Goal: Check status: Check status

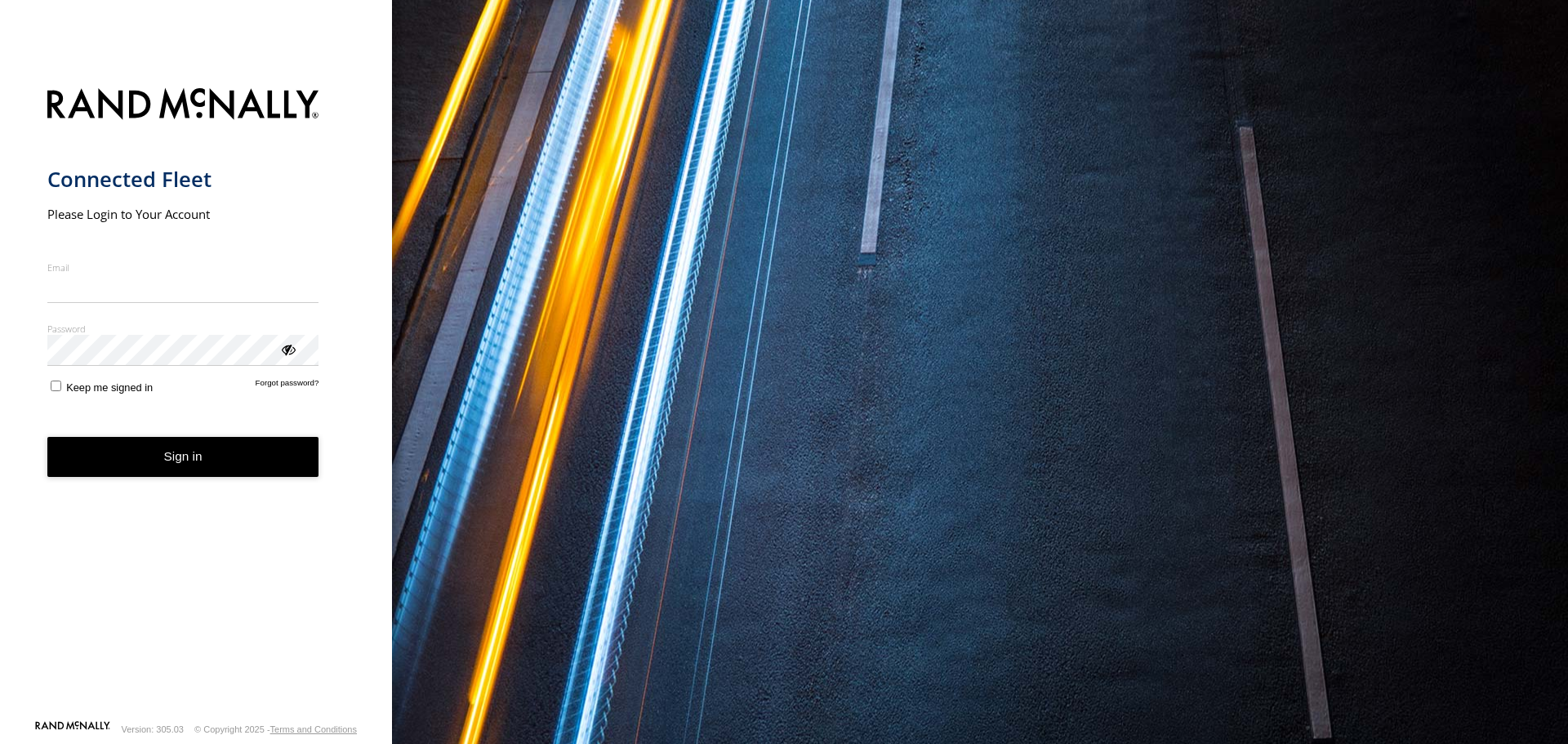
type input "**********"
click at [58, 397] on form "**********" at bounding box center [196, 399] width 298 height 641
click at [61, 388] on label "Keep me signed in" at bounding box center [100, 386] width 106 height 15
click at [138, 467] on button "Sign in" at bounding box center [183, 457] width 272 height 40
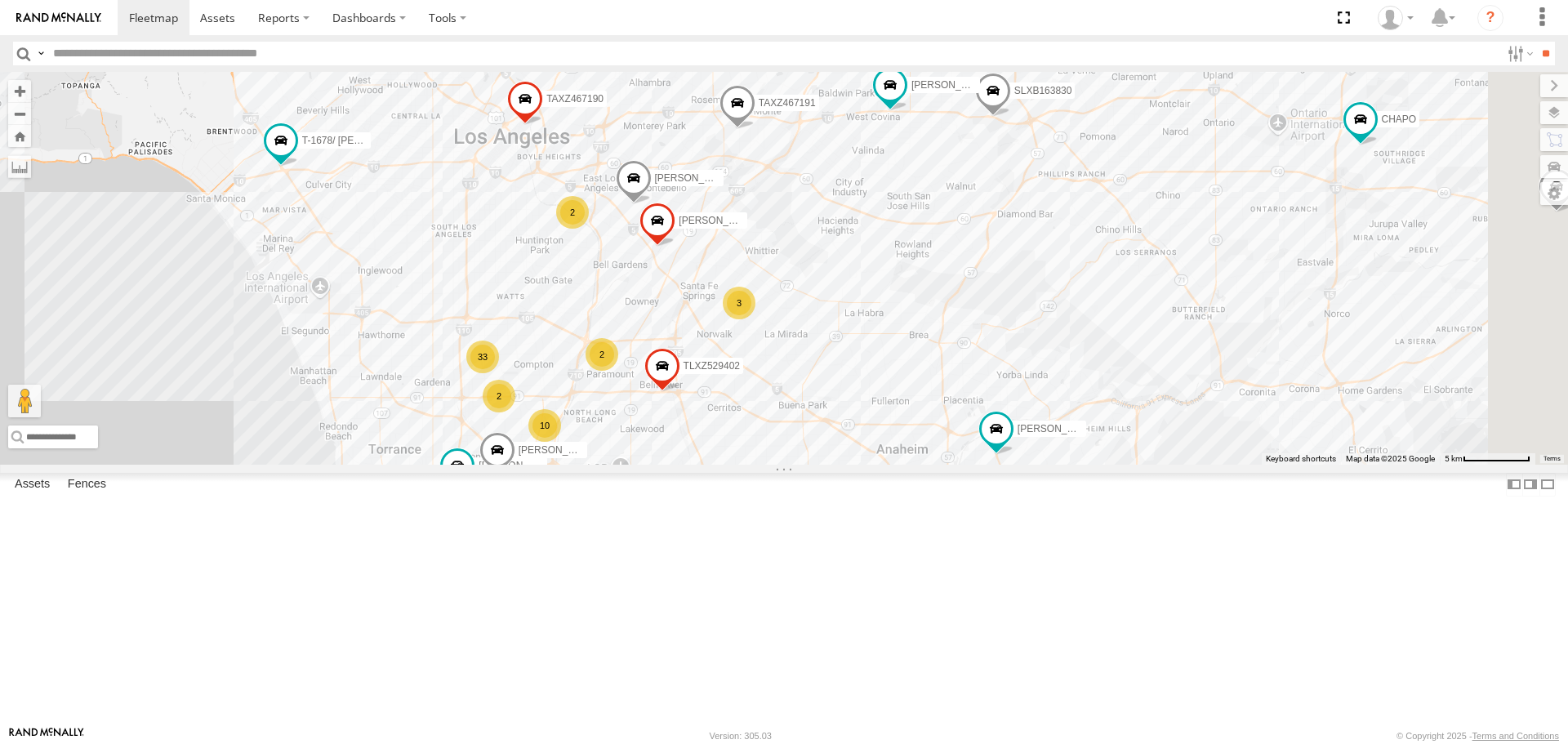
drag, startPoint x: 762, startPoint y: 187, endPoint x: 739, endPoint y: 284, distance: 99.7
click at [673, 231] on div "TAXZ467188 884493/[PERSON_NAME] [PERSON_NAME]/T-1628 T-1678/ [PERSON_NAME] [PER…" at bounding box center [784, 268] width 1568 height 392
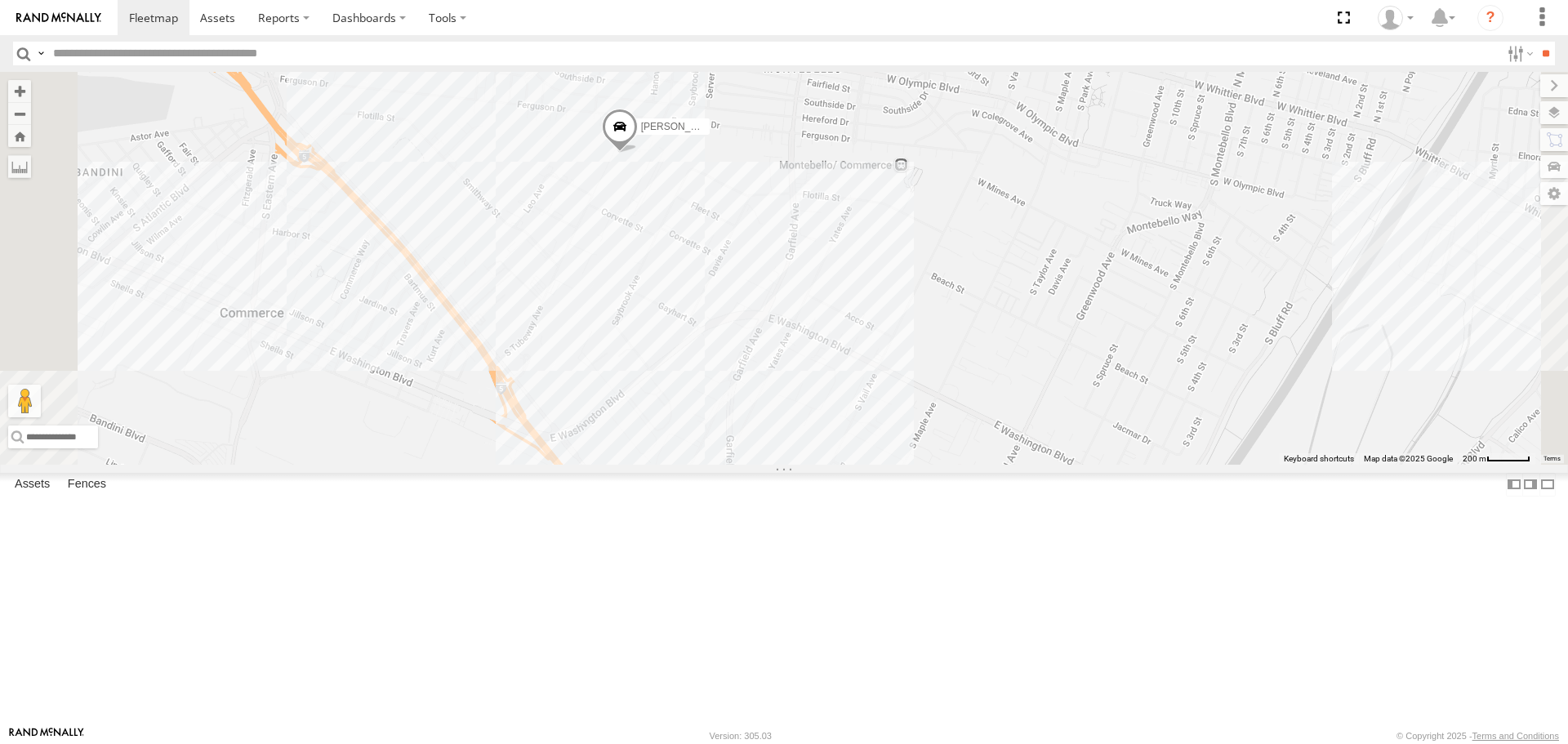
click at [843, 289] on div "TAXZ467188 884493/RUDYS CHAPO KENNY JUSTIN/T-1628 T-1678/ LUIS GILDER CARLOS SA…" at bounding box center [784, 268] width 1568 height 392
click at [857, 350] on div "TAXZ467188 884493/RUDYS CHAPO KENNY JUSTIN/T-1628 T-1678/ LUIS GILDER CARLOS SA…" at bounding box center [784, 268] width 1568 height 392
click at [843, 346] on div "TAXZ467188 884493/RUDYS CHAPO KENNY JUSTIN/T-1628 T-1678/ LUIS GILDER CARLOS SA…" at bounding box center [784, 268] width 1568 height 392
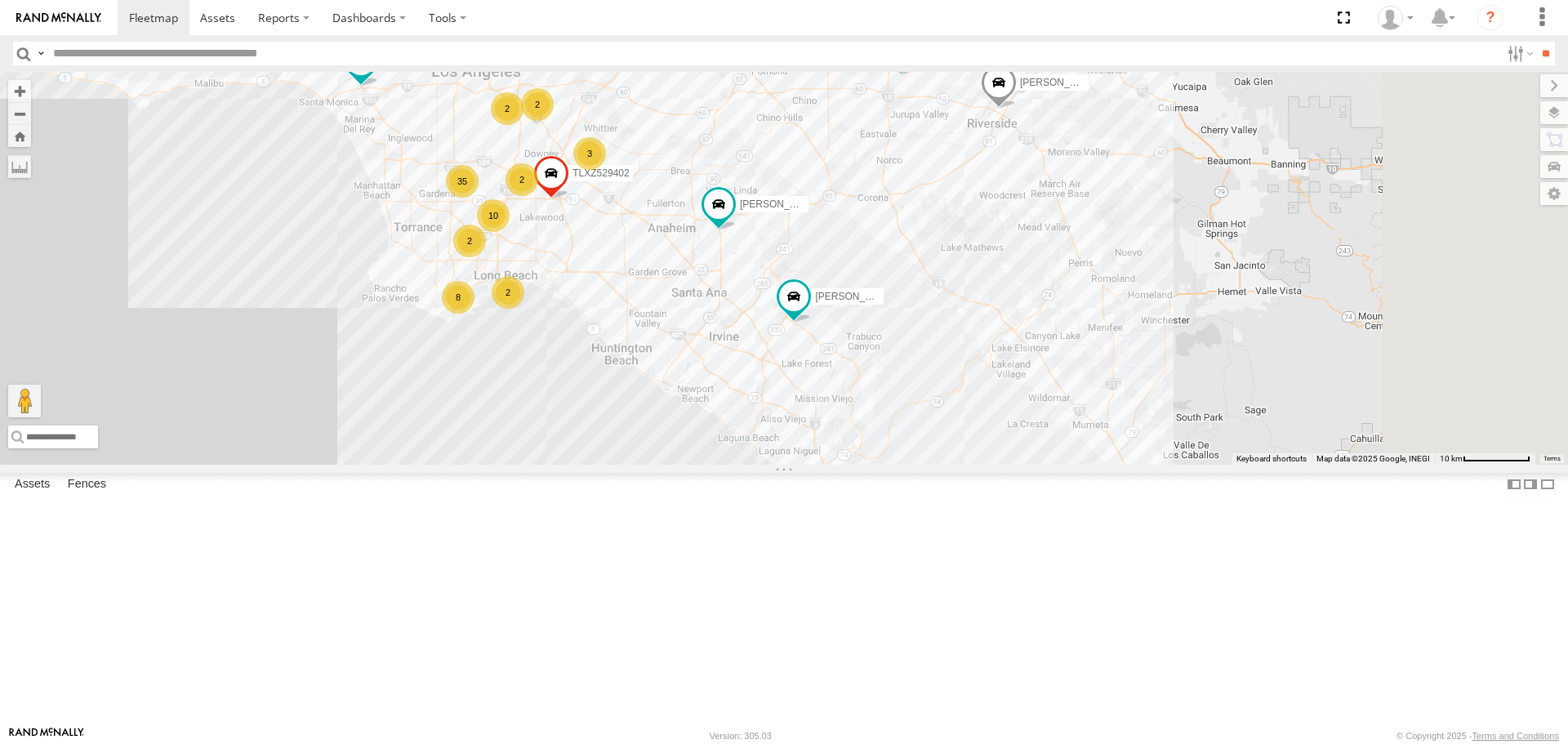
drag, startPoint x: 1060, startPoint y: 610, endPoint x: 800, endPoint y: 395, distance: 337.4
click at [800, 397] on div "TAXZ467188 884493/RUDYS CHAPO KENNY JUSTIN/T-1628 T-1678/ LUIS GILDER DANTE TLX…" at bounding box center [784, 268] width 1568 height 392
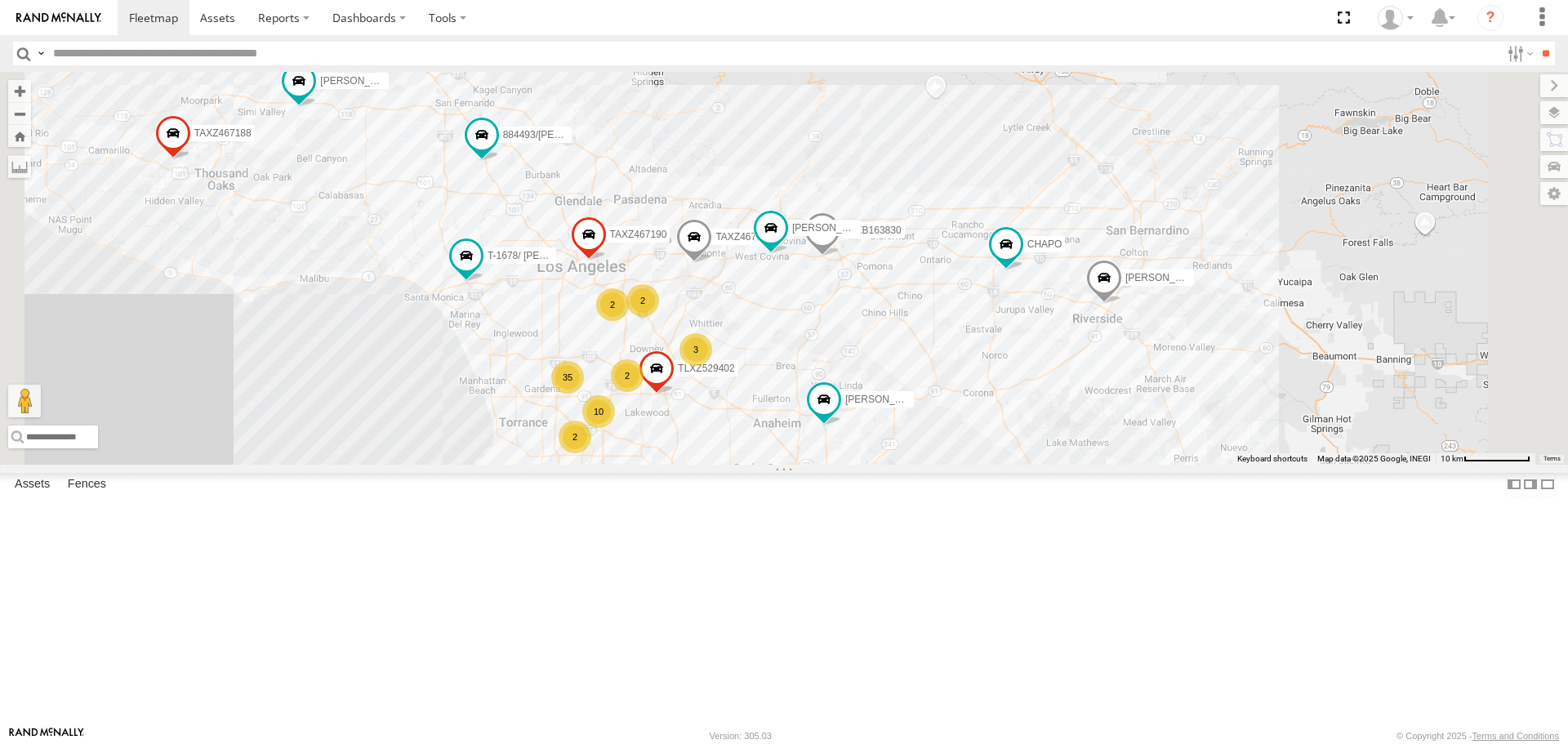
drag, startPoint x: 858, startPoint y: 265, endPoint x: 968, endPoint y: 462, distance: 225.6
click at [971, 462] on div "TAXZ467188 884493/RUDYS CHAPO KENNY JUSTIN/T-1628 T-1678/ LUIS GILDER DANTE TLX…" at bounding box center [784, 268] width 1568 height 392
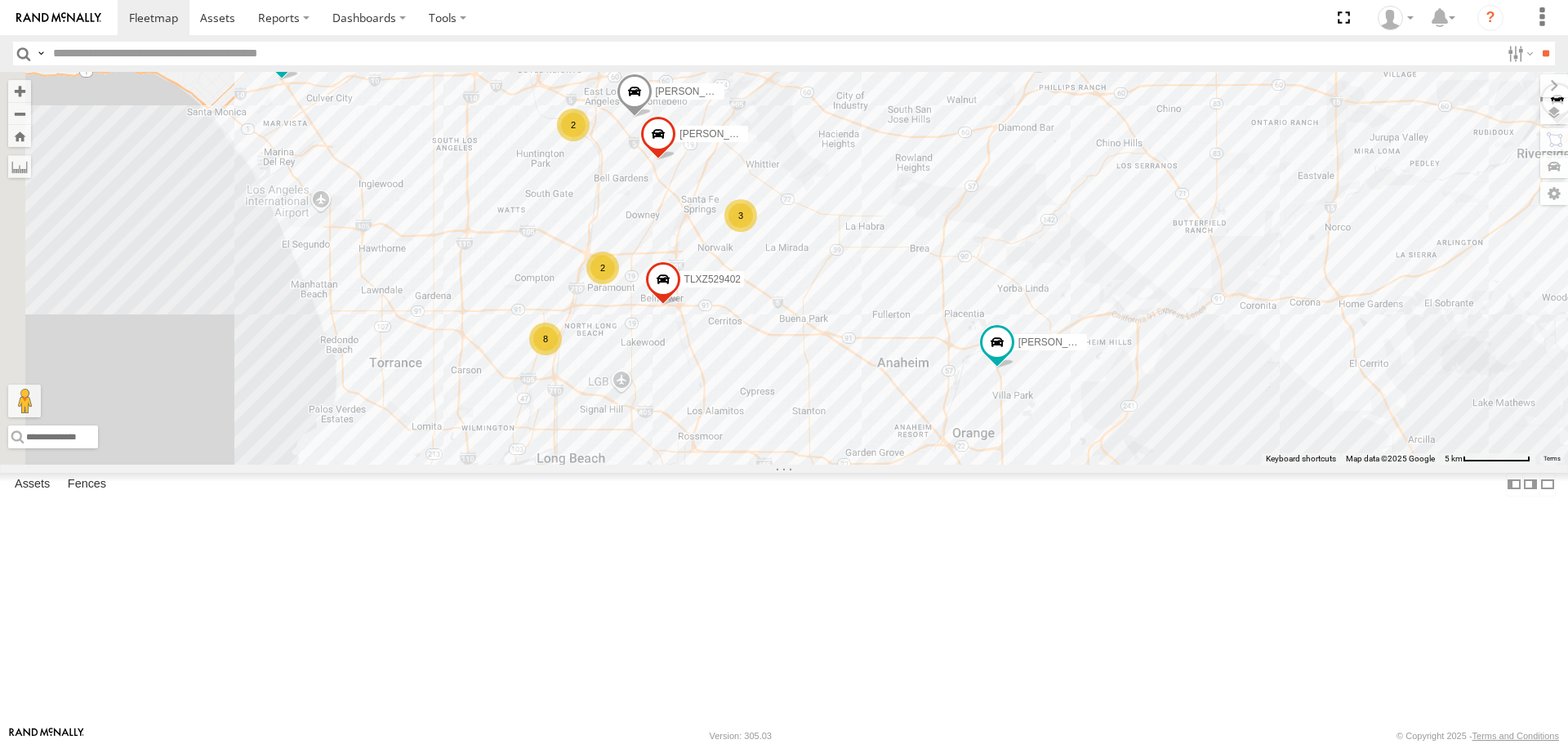
drag, startPoint x: 662, startPoint y: 473, endPoint x: 1004, endPoint y: 284, distance: 390.7
click at [1004, 284] on div "TAXZ467188 884493/RUDYS CHAPO KENNY JUSTIN/T-1628 T-1678/ LUIS GILDER DANTE TLX…" at bounding box center [784, 268] width 1568 height 392
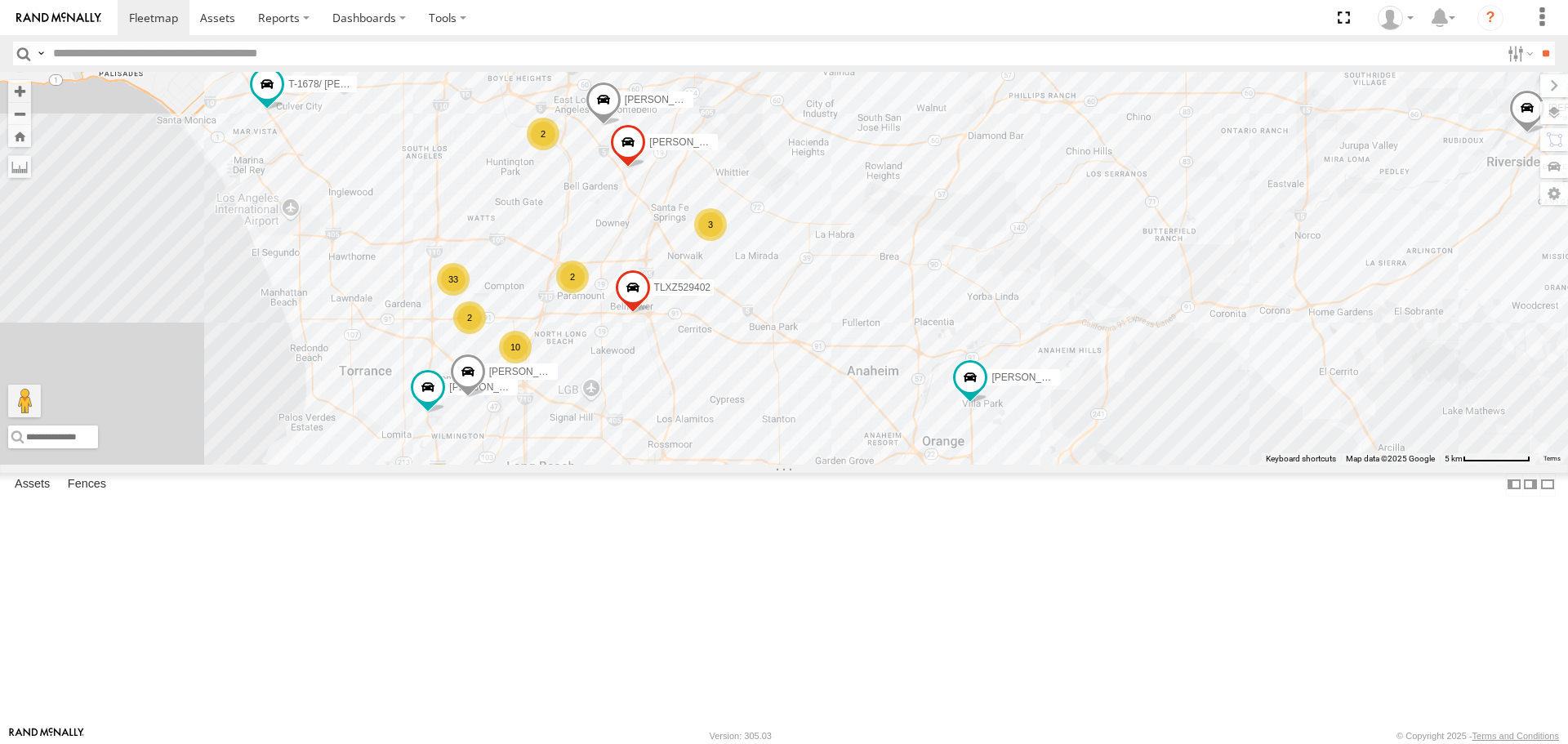
drag, startPoint x: 1022, startPoint y: 626, endPoint x: 1013, endPoint y: 618, distance: 12.0
click at [1022, 464] on div "TAXZ467188 884493/RUDYS CHAPO KENNY JUSTIN/T-1628 T-1678/ LUIS GILDER DANTE TLX…" at bounding box center [784, 268] width 1568 height 392
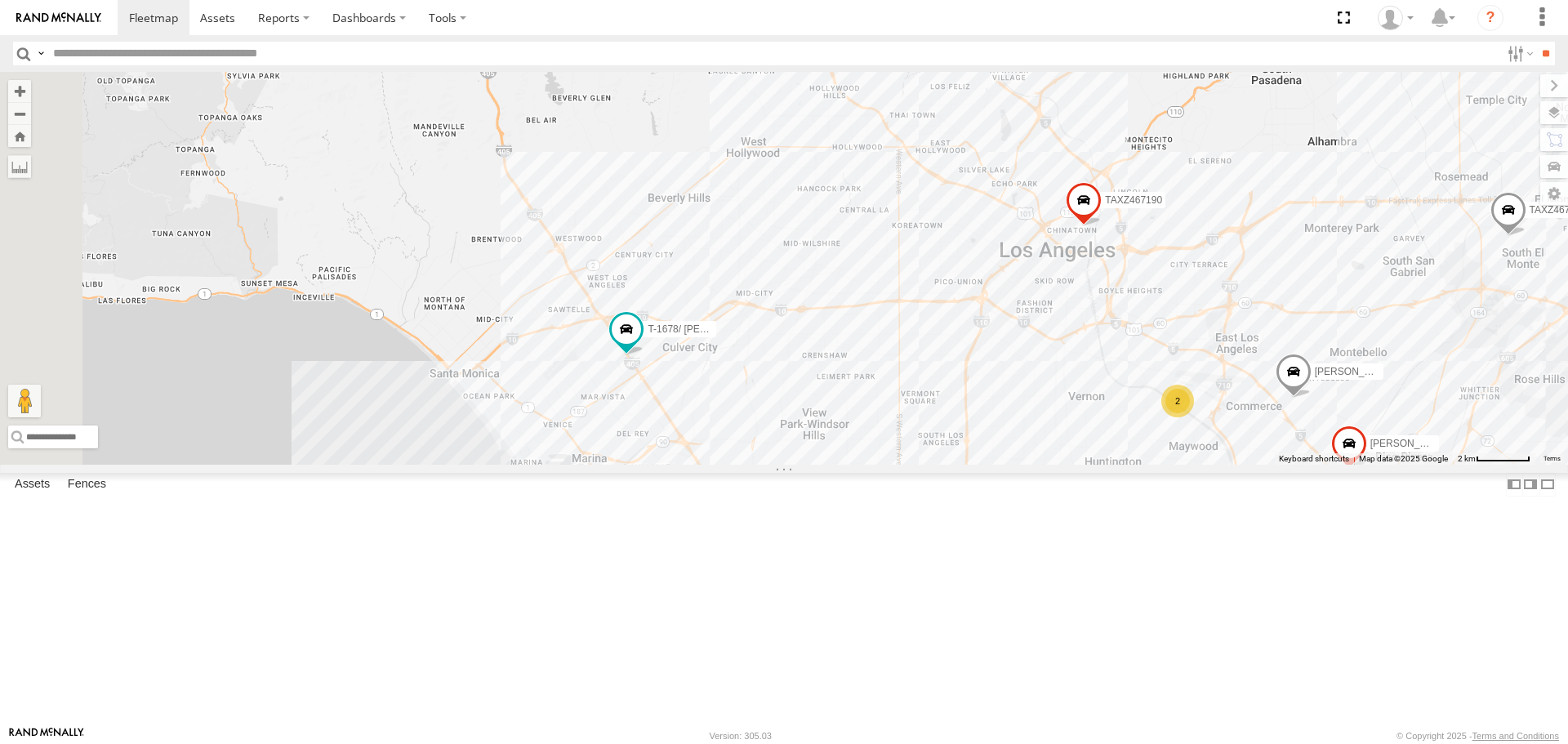
drag, startPoint x: 581, startPoint y: 305, endPoint x: 788, endPoint y: 455, distance: 255.6
click at [870, 464] on div "TAXZ467188 884493/RUDYS CHAPO KENNY JUSTIN/T-1628 T-1678/ LUIS GILDER DANTE TLX…" at bounding box center [784, 268] width 1568 height 392
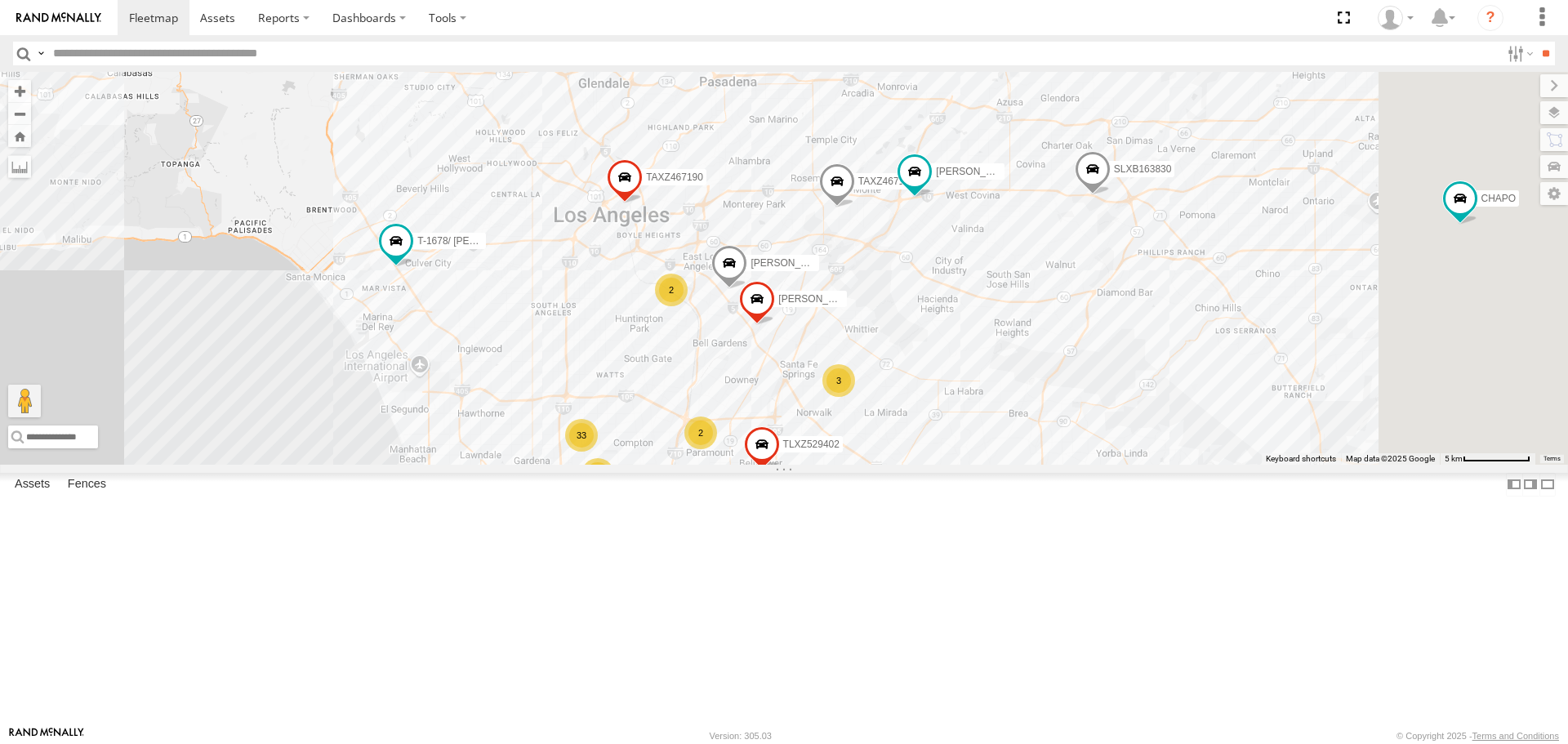
drag, startPoint x: 1166, startPoint y: 661, endPoint x: 948, endPoint y: 547, distance: 246.0
click at [948, 464] on div "TAXZ467188 884493/RUDYS CHAPO KENNY JUSTIN/T-1628 T-1678/ LUIS GILDER DANTE TLX…" at bounding box center [784, 268] width 1568 height 392
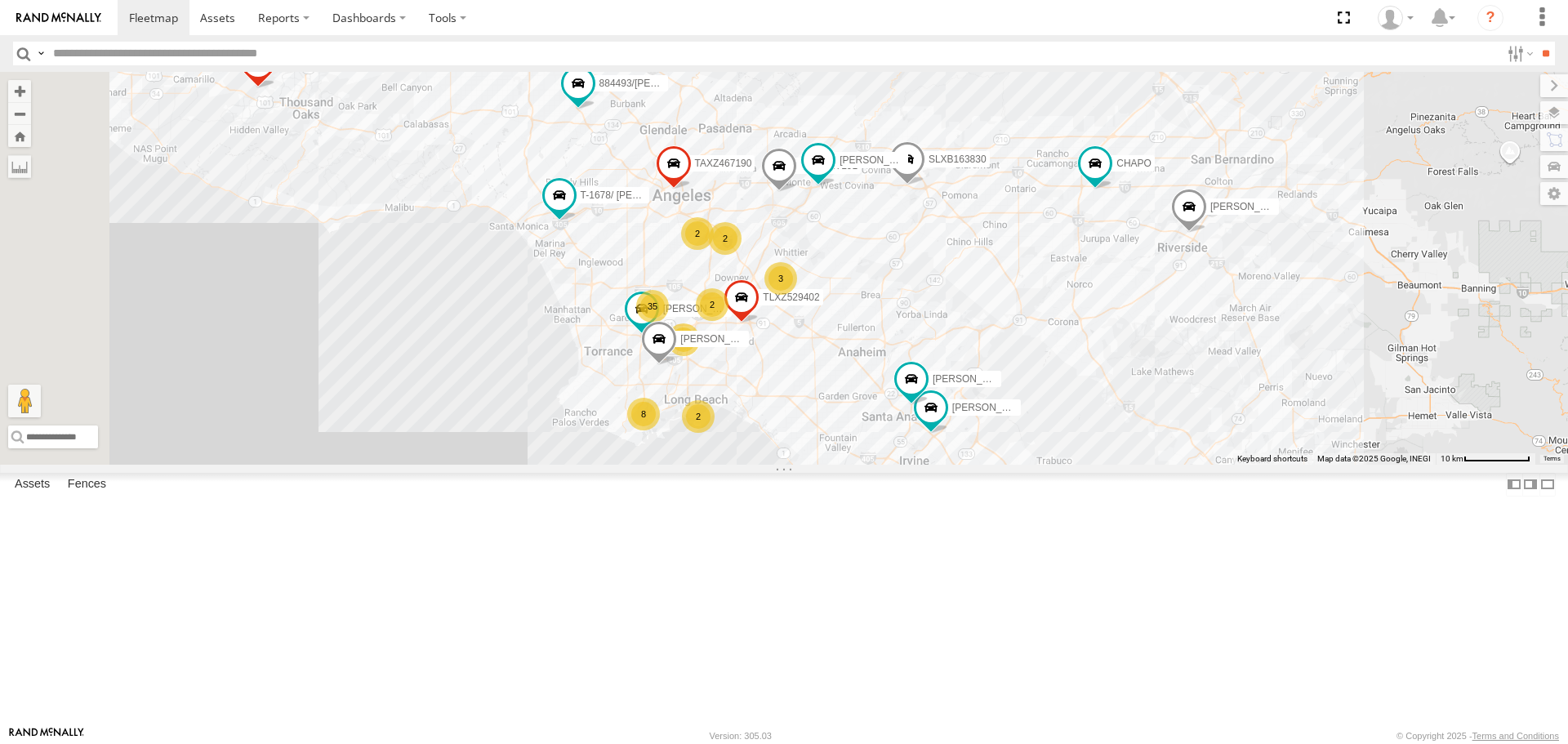
drag, startPoint x: 820, startPoint y: 467, endPoint x: 985, endPoint y: 492, distance: 166.9
click at [985, 464] on div "TAXZ467188 884493/RUDYS CHAPO KENNY T-1678/ LUIS GILDER SLXB163830 TAXZ467190 2…" at bounding box center [784, 268] width 1568 height 392
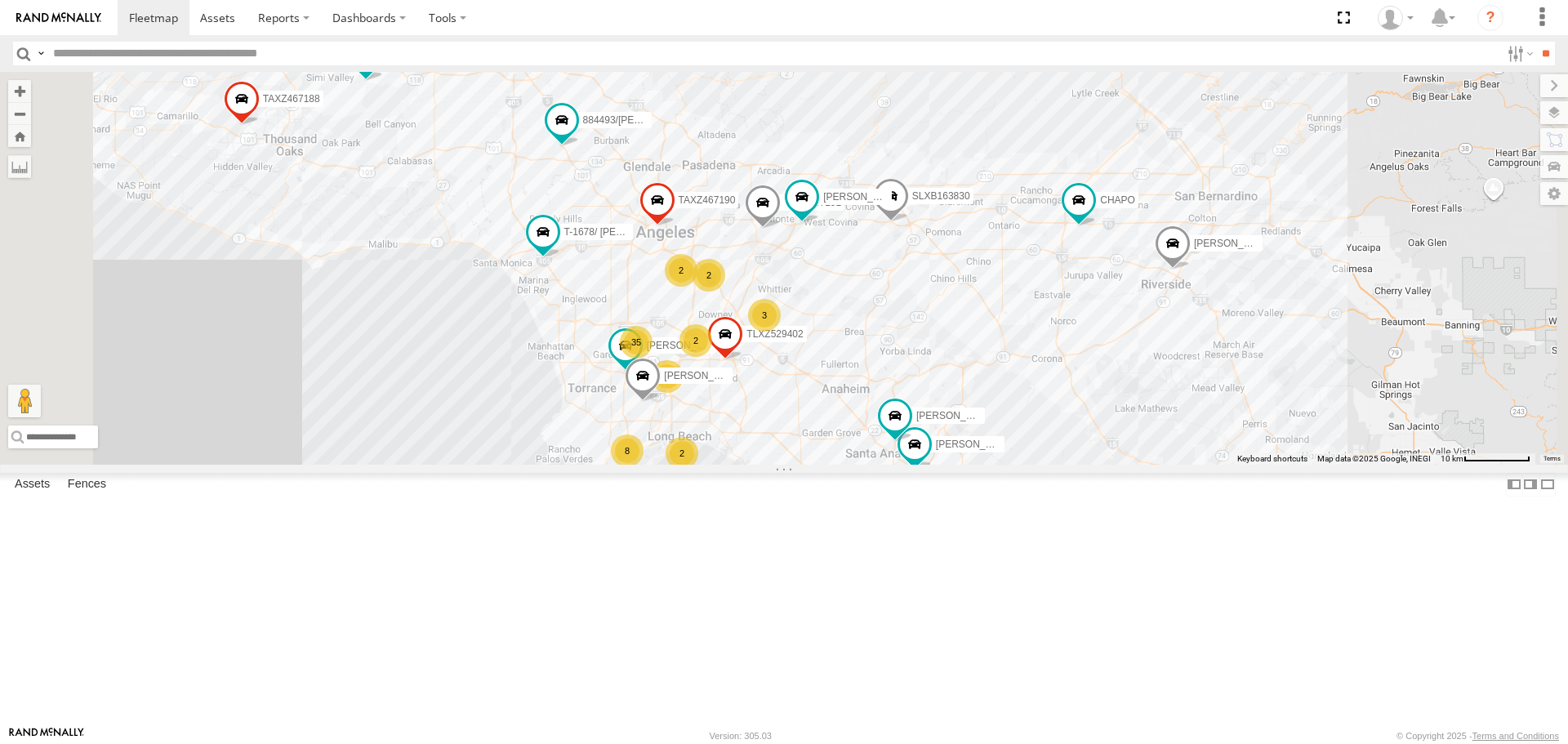
drag, startPoint x: 1055, startPoint y: 365, endPoint x: 1039, endPoint y: 405, distance: 43.1
click at [1039, 405] on div "TAXZ467188 884493/RUDYS CHAPO KENNY T-1678/ LUIS GILDER SLXB163830 TAXZ467190 2…" at bounding box center [784, 268] width 1568 height 392
click at [989, 464] on div "TAXZ467188 884493/RUDYS CHAPO KENNY T-1678/ LUIS GILDER SLXB163830 TAXZ467190 2…" at bounding box center [784, 268] width 1568 height 392
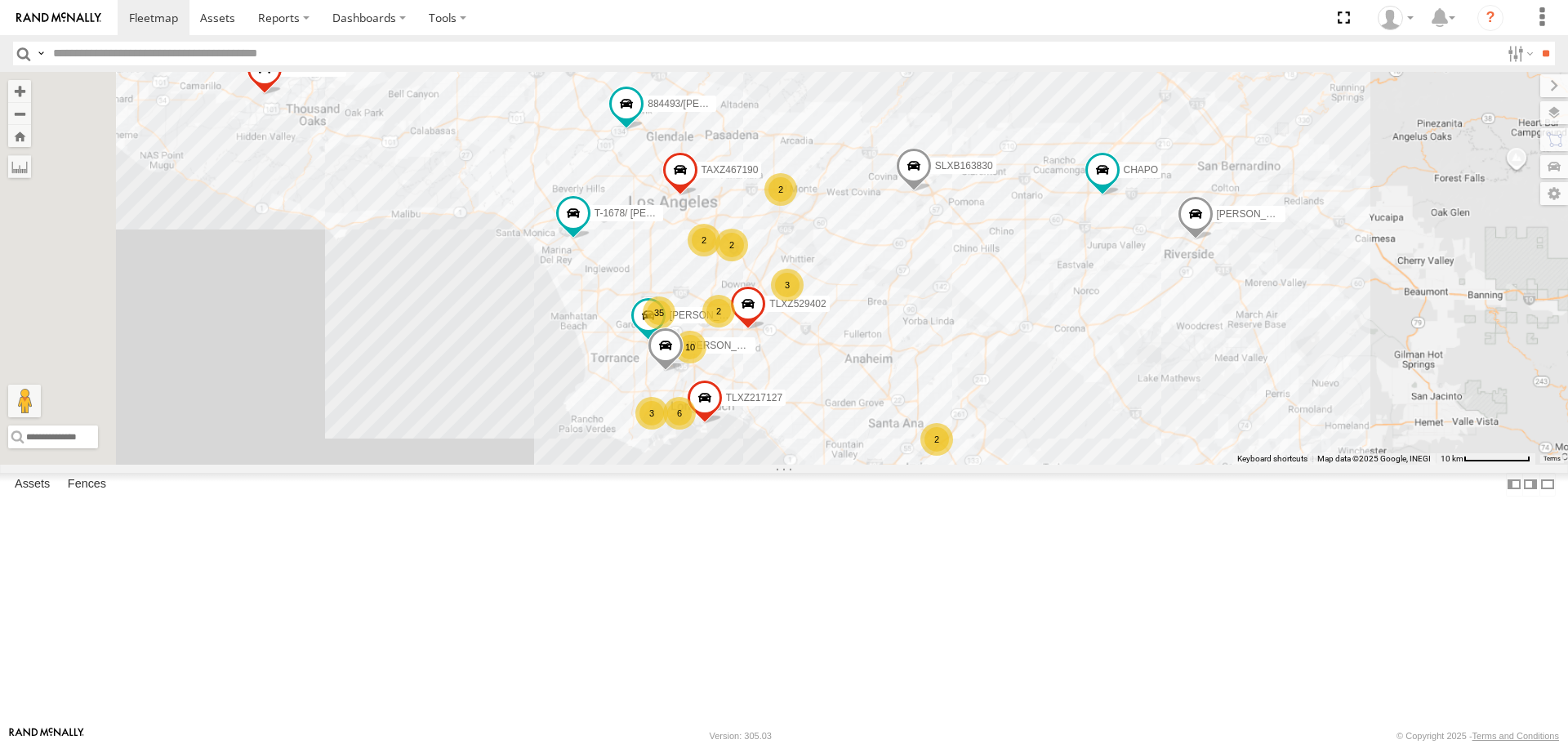
drag, startPoint x: 936, startPoint y: 329, endPoint x: 984, endPoint y: 451, distance: 131.1
click at [984, 460] on div "TAXZ467188 884493/RUDYS CHAPO KENNY T-1678/ LUIS GILDER SLXB163830 TAXZ467190 S…" at bounding box center [784, 268] width 1568 height 392
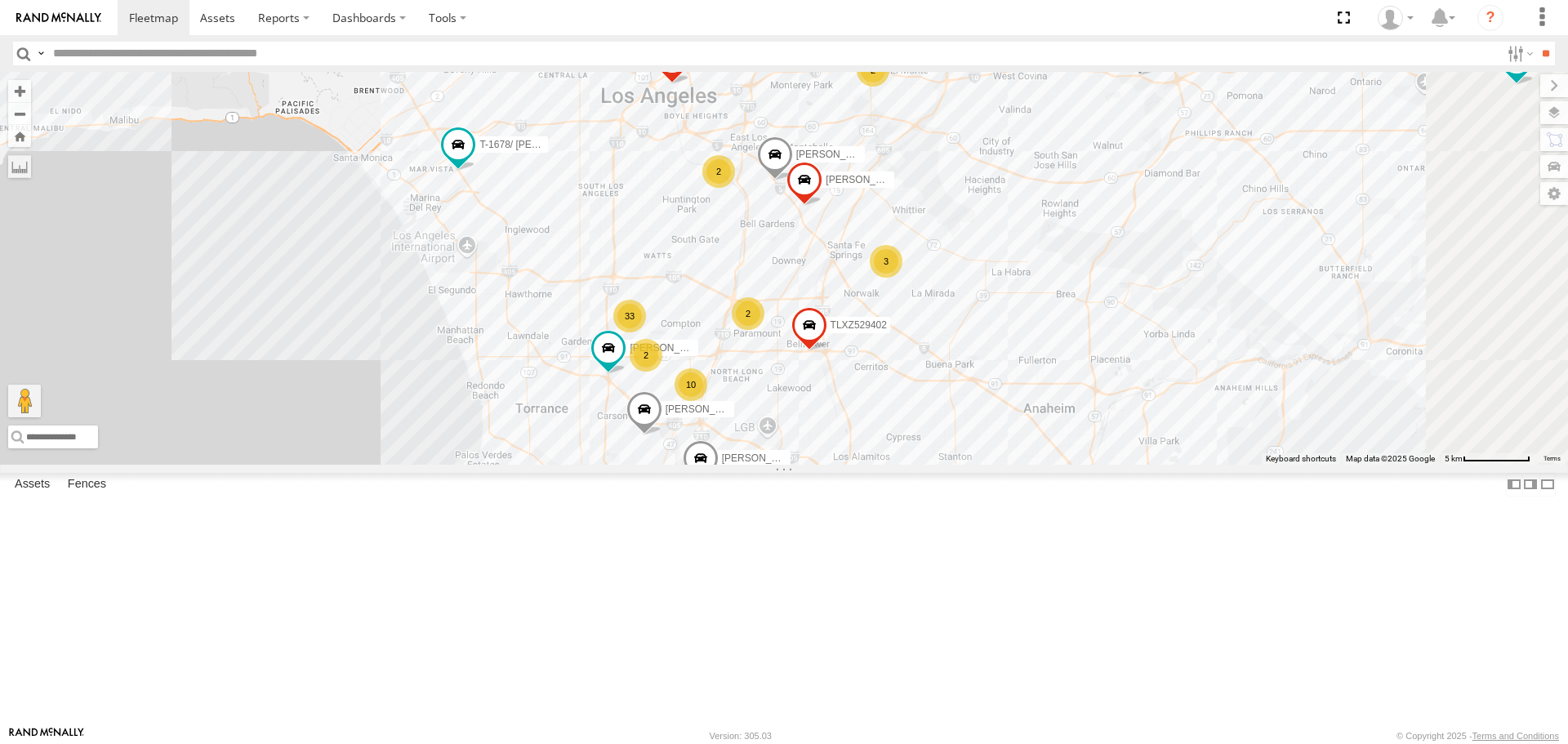
drag, startPoint x: 893, startPoint y: 174, endPoint x: 773, endPoint y: 116, distance: 133.3
click at [773, 116] on div "TAXZ467188 884493/RUDYS CHAPO KENNY T-1678/ LUIS GILDER SLXB163830 TAXZ467190 S…" at bounding box center [784, 268] width 1568 height 392
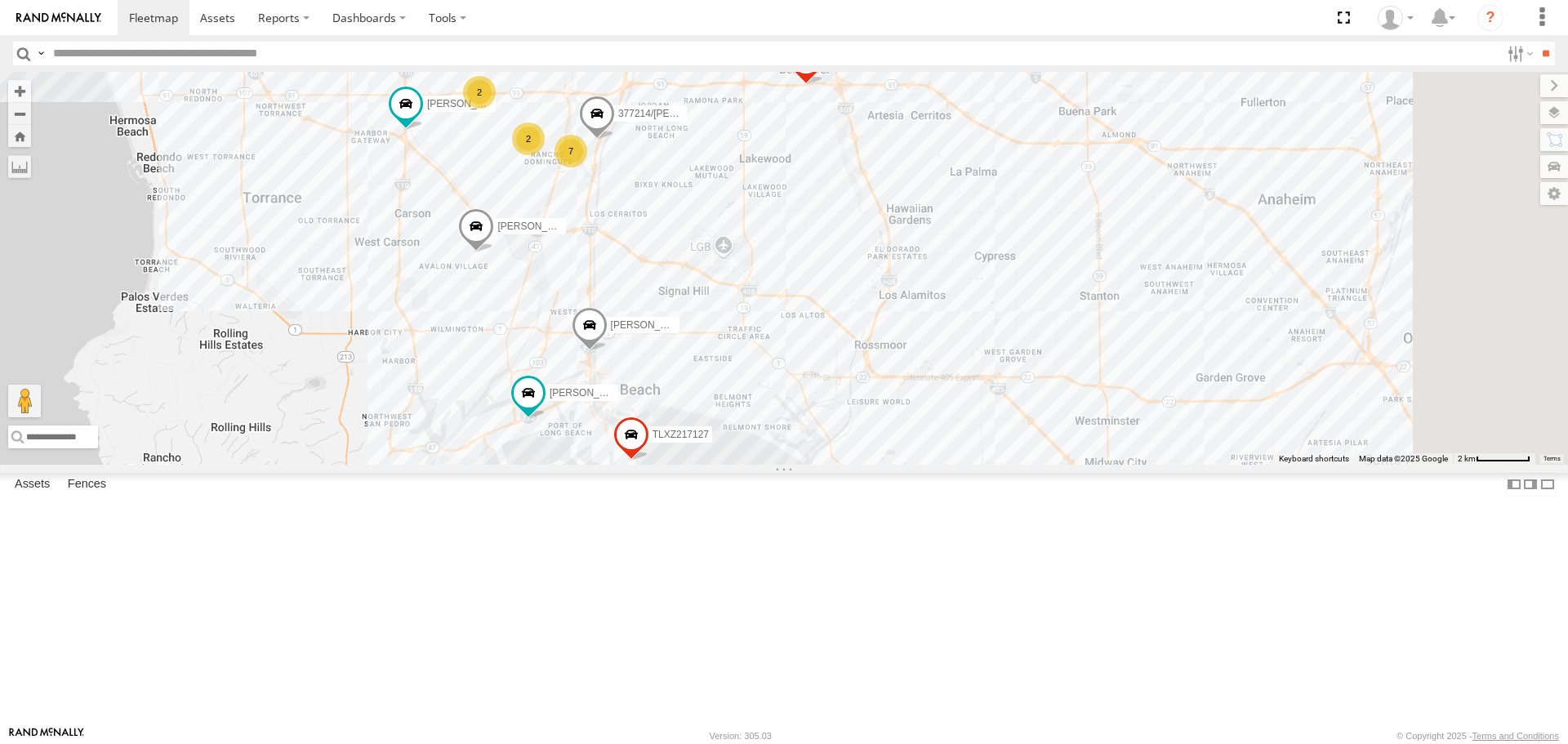
drag, startPoint x: 871, startPoint y: 513, endPoint x: 686, endPoint y: 305, distance: 278.4
click at [686, 305] on div "TAXZ467188 884493/RUDYS CHAPO KENNY T-1678/ LUIS GILDER SLXB163830 TAXZ467190 S…" at bounding box center [784, 268] width 1568 height 392
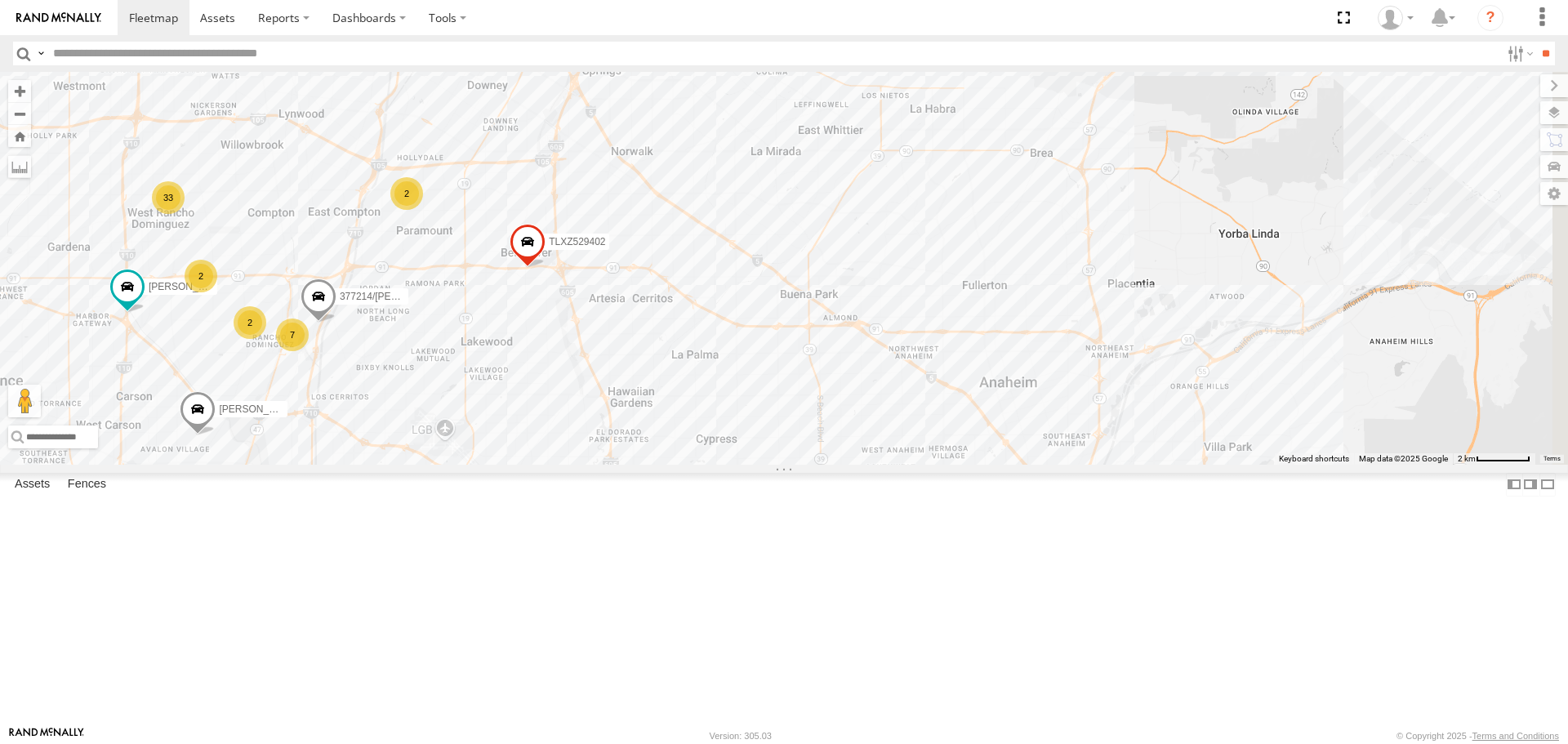
drag, startPoint x: 1372, startPoint y: 448, endPoint x: 1095, endPoint y: 635, distance: 334.2
click at [1095, 464] on div "SAM/T-1625 LEVERN/T-1627 377214/JOSE SANCHEZ GERALD JR. (JIGGA)T-1666 MOHAPE/T-…" at bounding box center [784, 268] width 1568 height 392
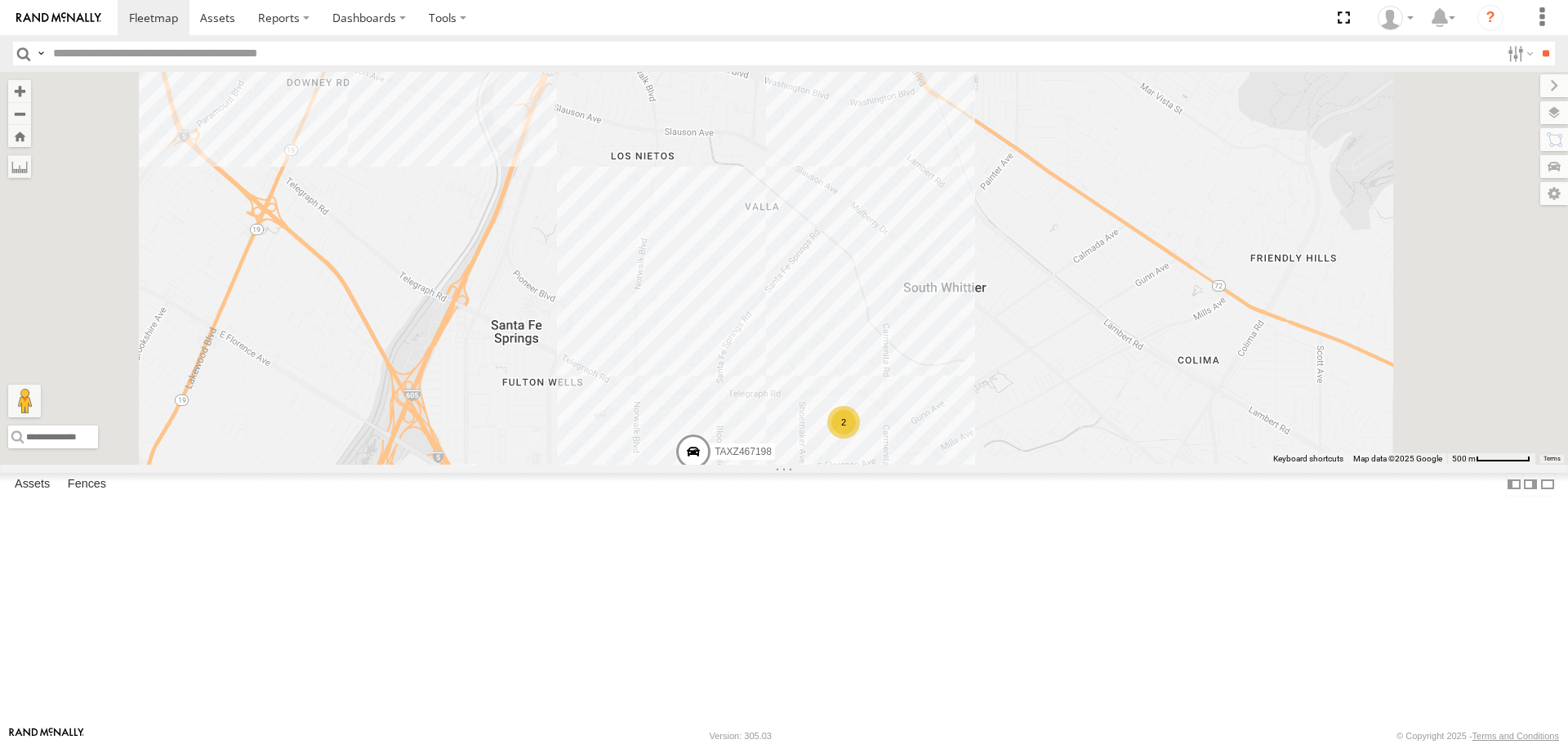
drag, startPoint x: 985, startPoint y: 636, endPoint x: 1054, endPoint y: 326, distance: 317.6
click at [1054, 326] on div "SAM/T-1625 LEVERN/T-1627 GERALD JR. (JIGGA)T-1666 TLXZ217127 TLXZ529402 SHAWN/T…" at bounding box center [784, 268] width 1568 height 392
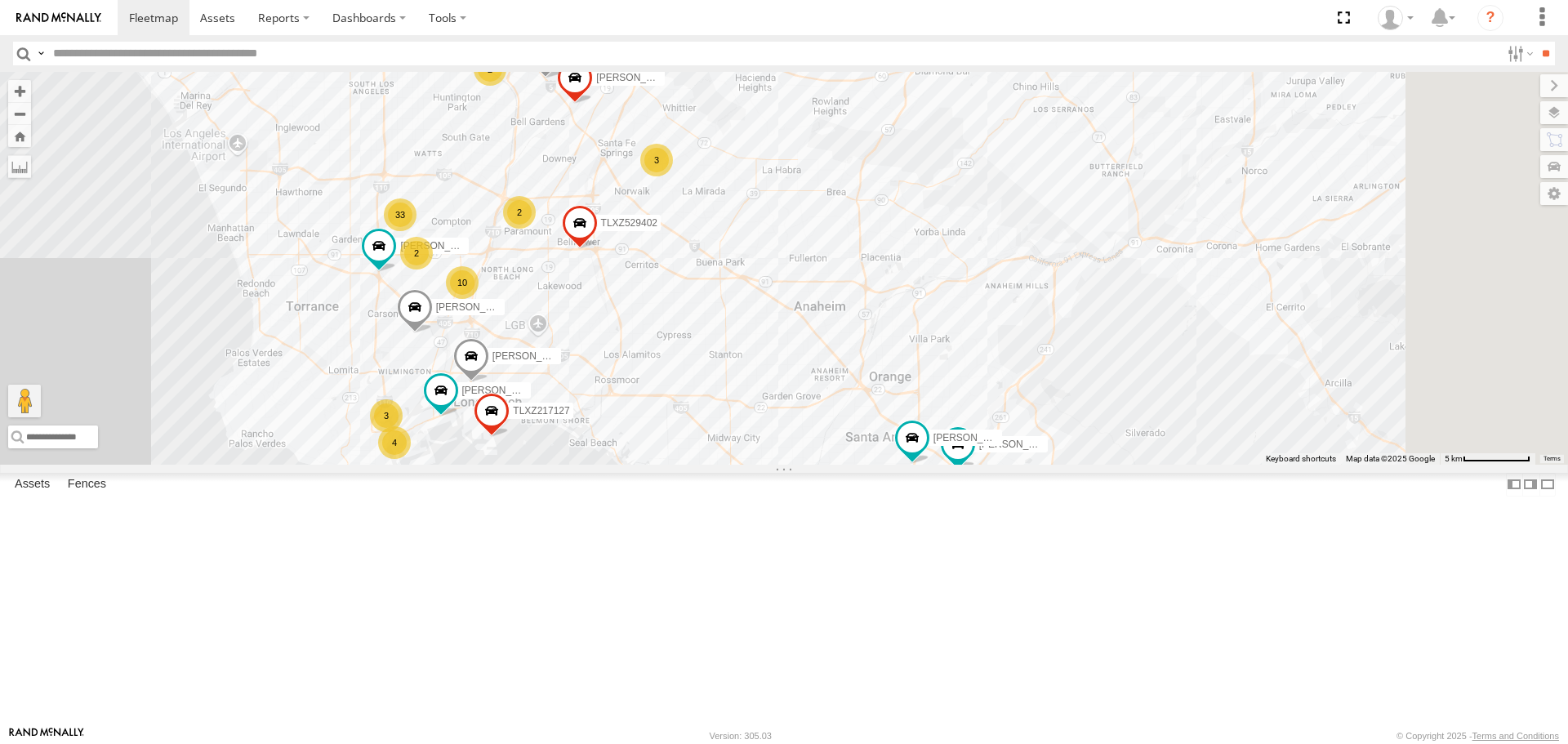
drag, startPoint x: 1171, startPoint y: 672, endPoint x: 980, endPoint y: 600, distance: 204.1
click at [980, 464] on div "SAM/T-1625 LEVERN/T-1627 GERALD JR. (JIGGA)T-1666 TLXZ217127 TLXZ529402 SHAWN/T…" at bounding box center [784, 268] width 1568 height 392
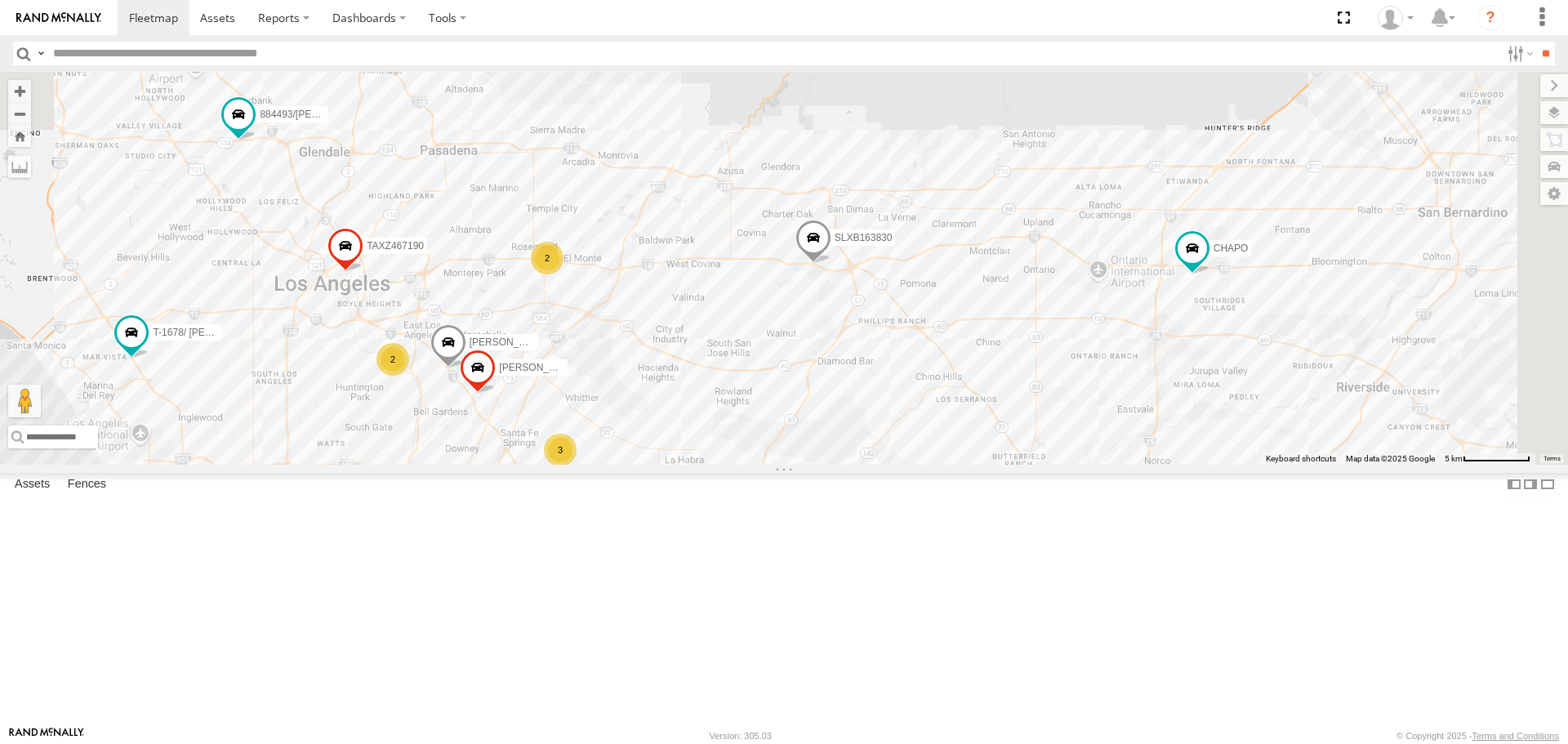
drag, startPoint x: 1277, startPoint y: 349, endPoint x: 1183, endPoint y: 631, distance: 297.3
click at [1179, 464] on div "SAM/T-1625 LEVERN/T-1627 GERALD JR. (JIGGA)T-1666 TLXZ217127 TLXZ529402 SHAWN/T…" at bounding box center [784, 268] width 1568 height 392
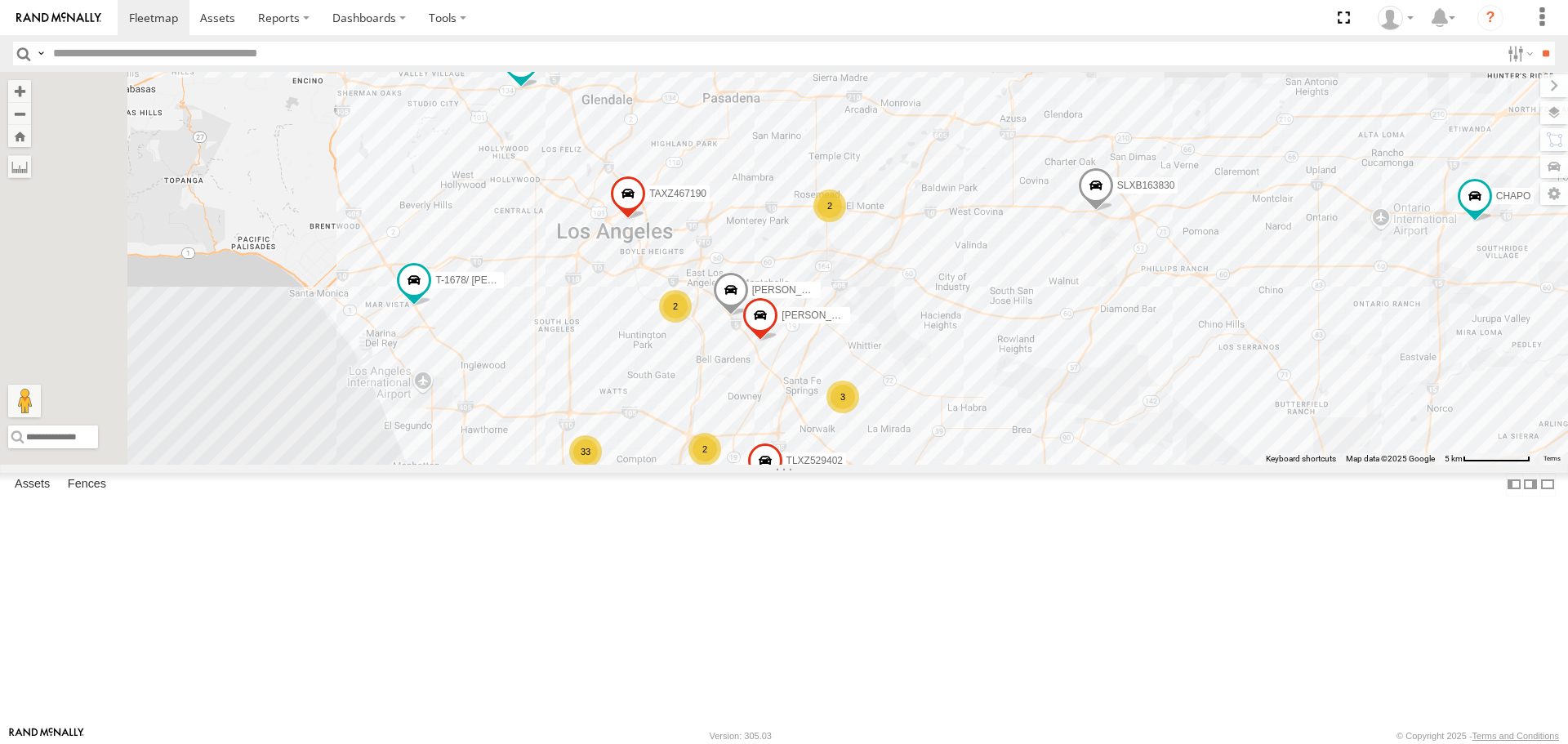
drag, startPoint x: 677, startPoint y: 334, endPoint x: 949, endPoint y: 283, distance: 276.7
click at [949, 283] on div "SAM/T-1625 LEVERN/T-1627 GERALD JR. (JIGGA)T-1666 TLXZ217127 TLXZ529402 SHAWN/T…" at bounding box center [784, 268] width 1568 height 392
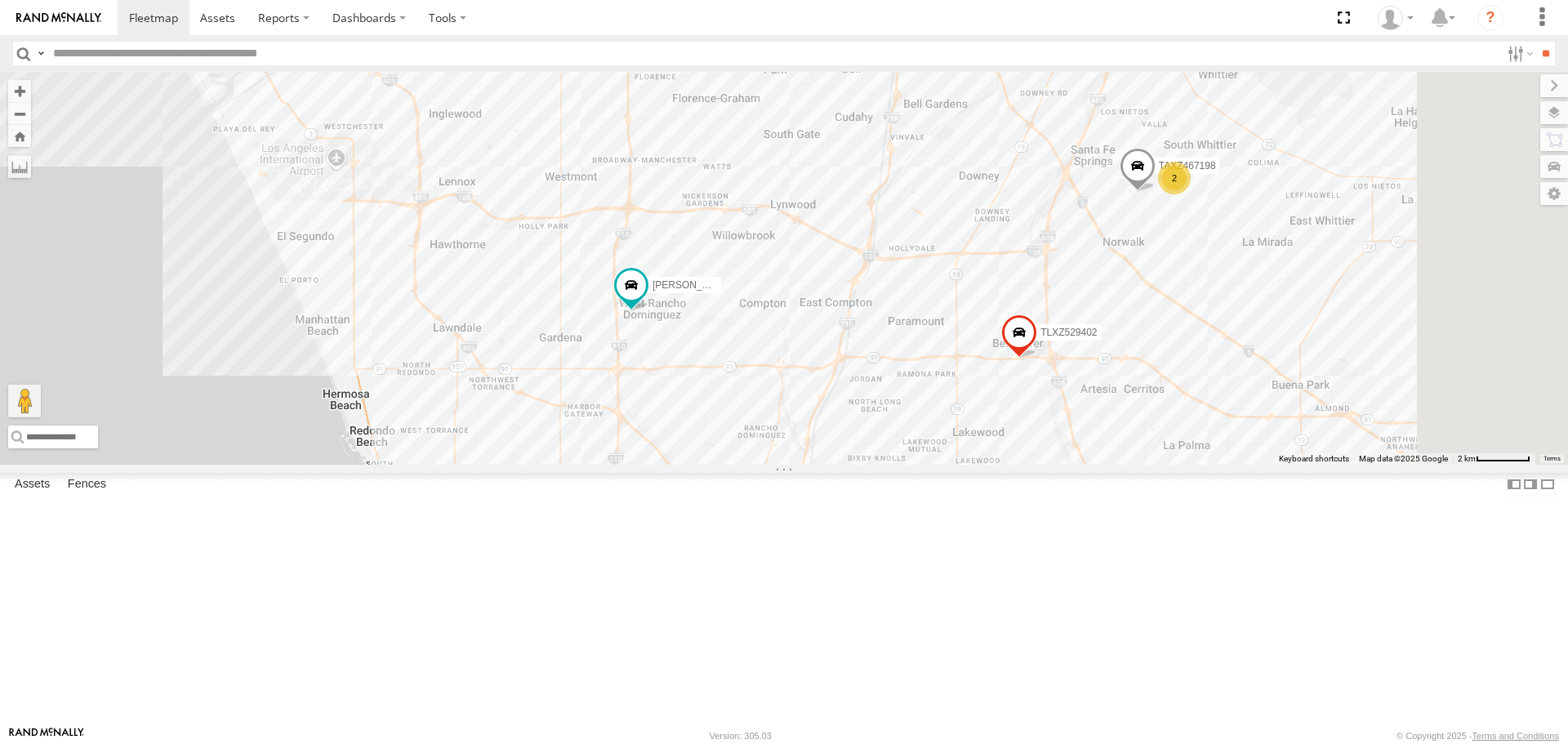
drag, startPoint x: 901, startPoint y: 425, endPoint x: 531, endPoint y: 49, distance: 527.5
click at [532, 51] on body at bounding box center [784, 372] width 1568 height 744
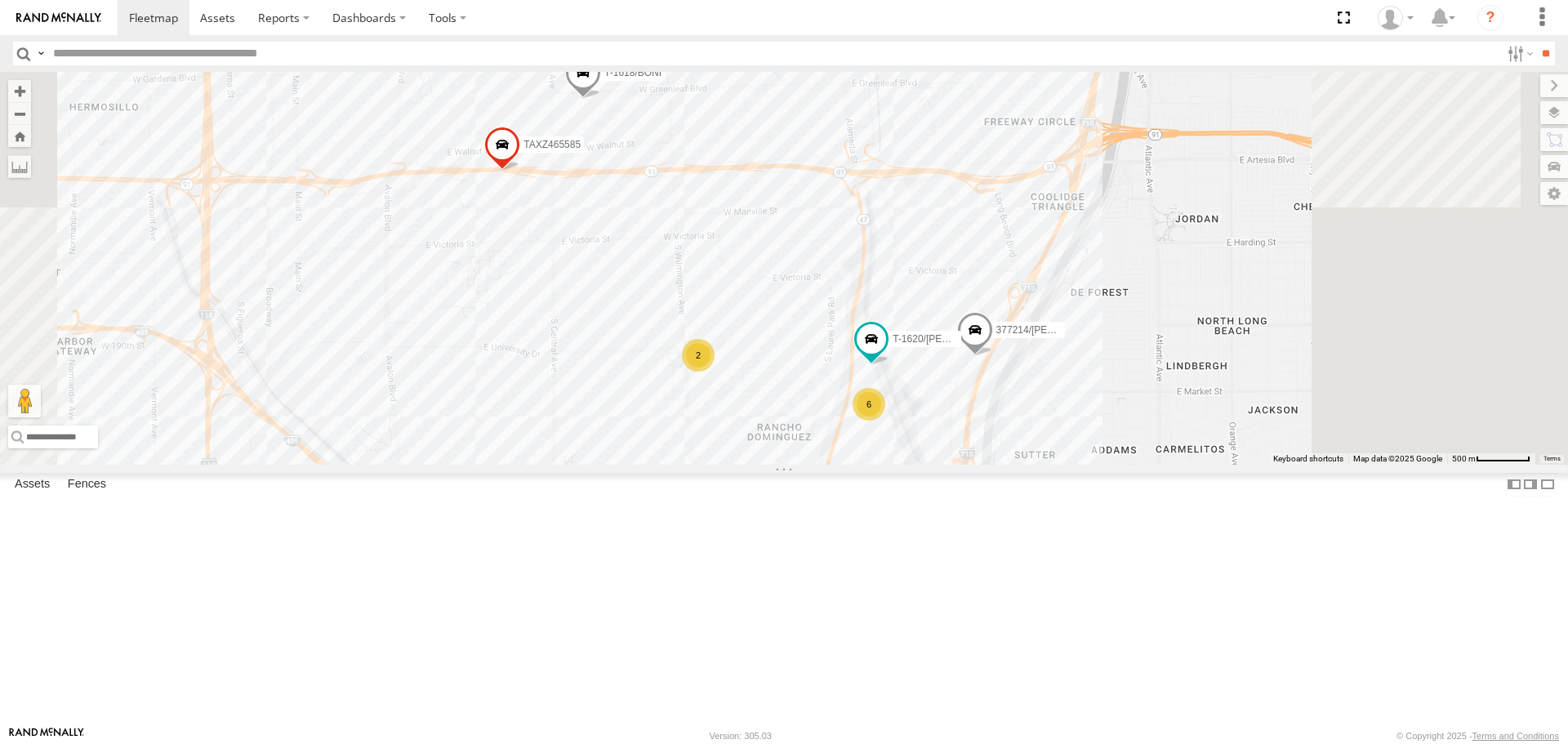
drag, startPoint x: 1149, startPoint y: 596, endPoint x: 1021, endPoint y: 555, distance: 134.4
click at [1021, 464] on div "SAM/T-1625 LEVERN/T-1627 TLXZ217127 TLXZ529402 SHAWN/T-1621 CARLOS LARS/T-1623 …" at bounding box center [784, 268] width 1568 height 392
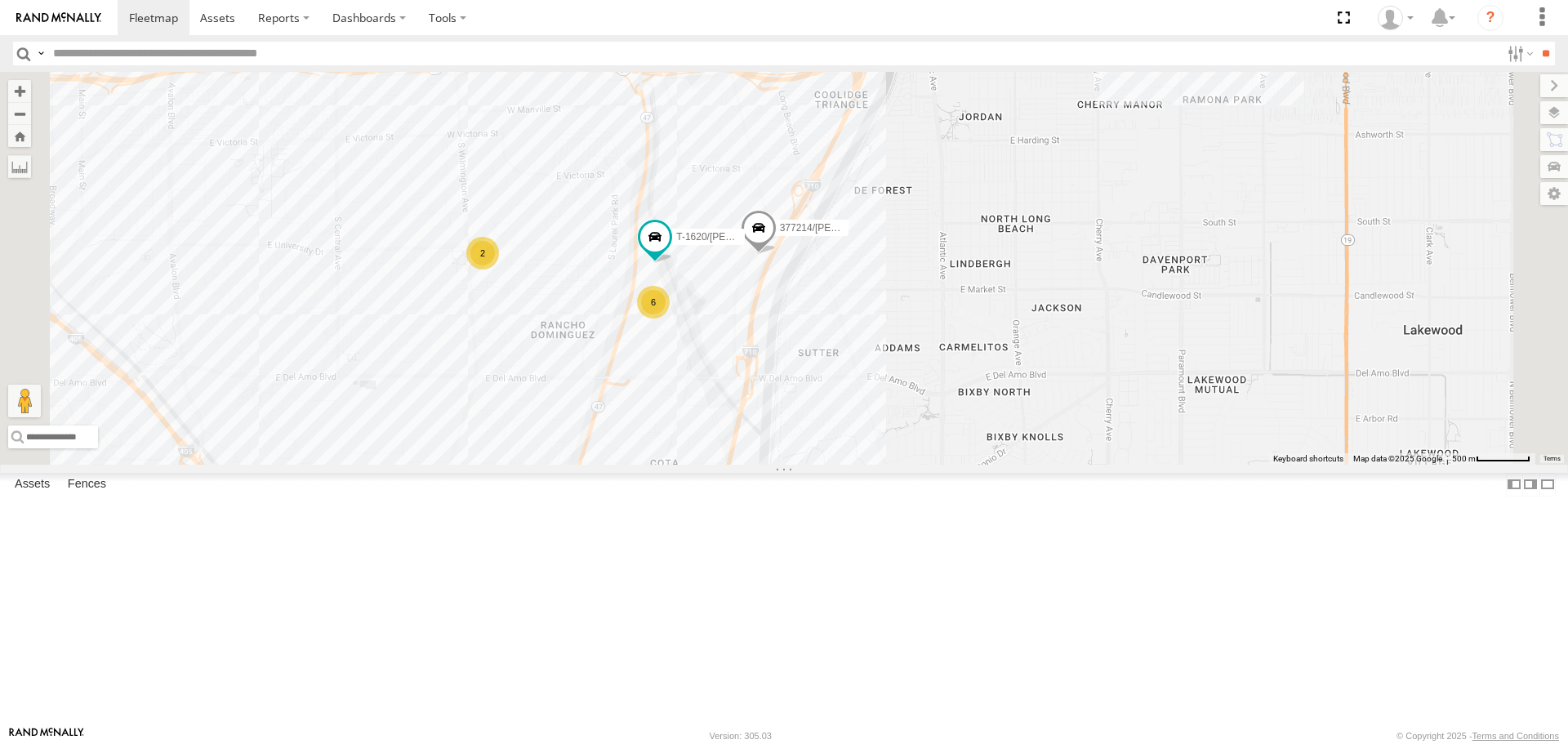
drag, startPoint x: 885, startPoint y: 588, endPoint x: 877, endPoint y: 464, distance: 124.3
click at [877, 464] on div "SAM/T-1625 LEVERN/T-1627 TLXZ217127 TLXZ529402 SHAWN/T-1621 CARLOS LARS/T-1623 …" at bounding box center [784, 268] width 1568 height 392
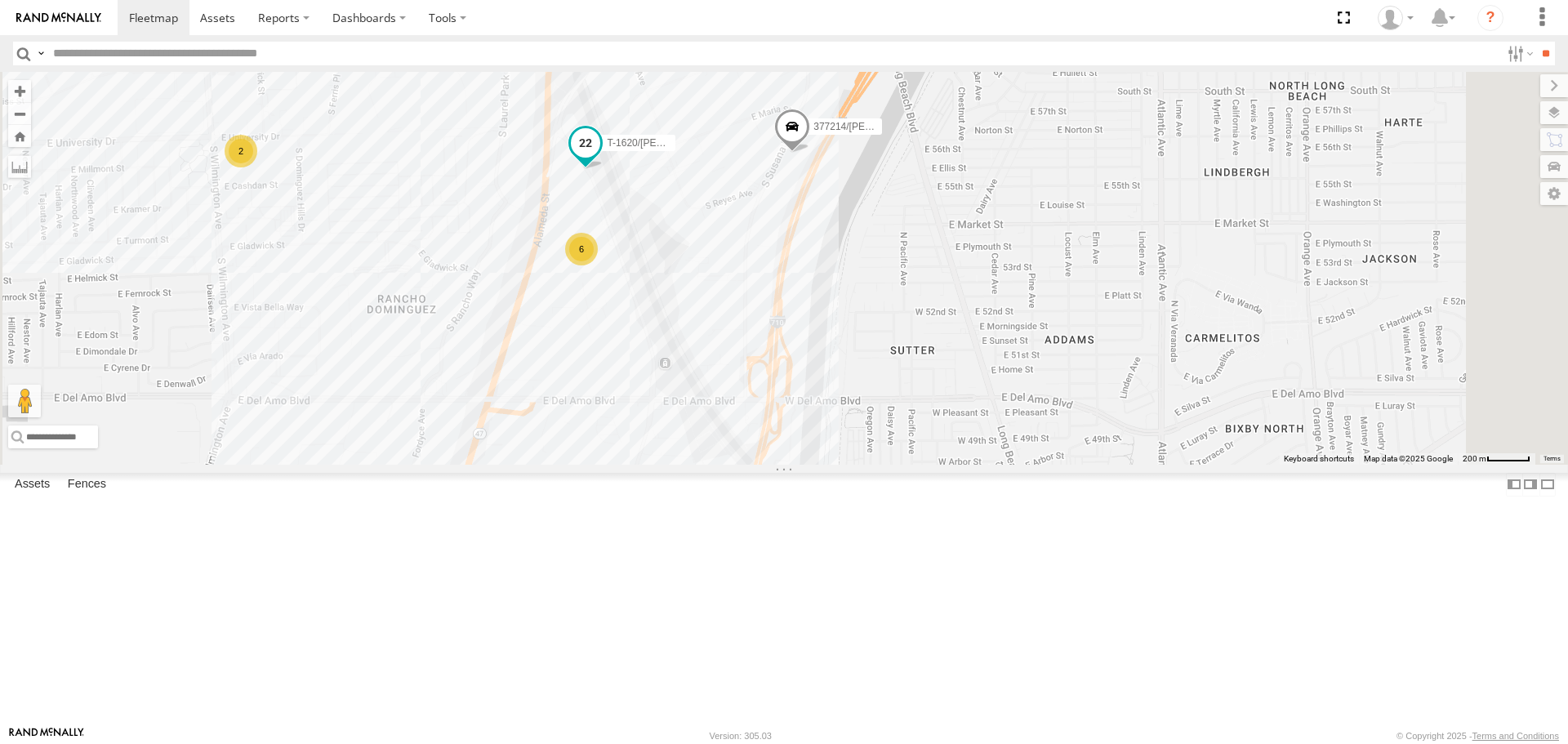
click at [721, 150] on span "T-1620/[PERSON_NAME]" at bounding box center [663, 143] width 114 height 11
click at [608, 152] on label at bounding box center [591, 145] width 32 height 11
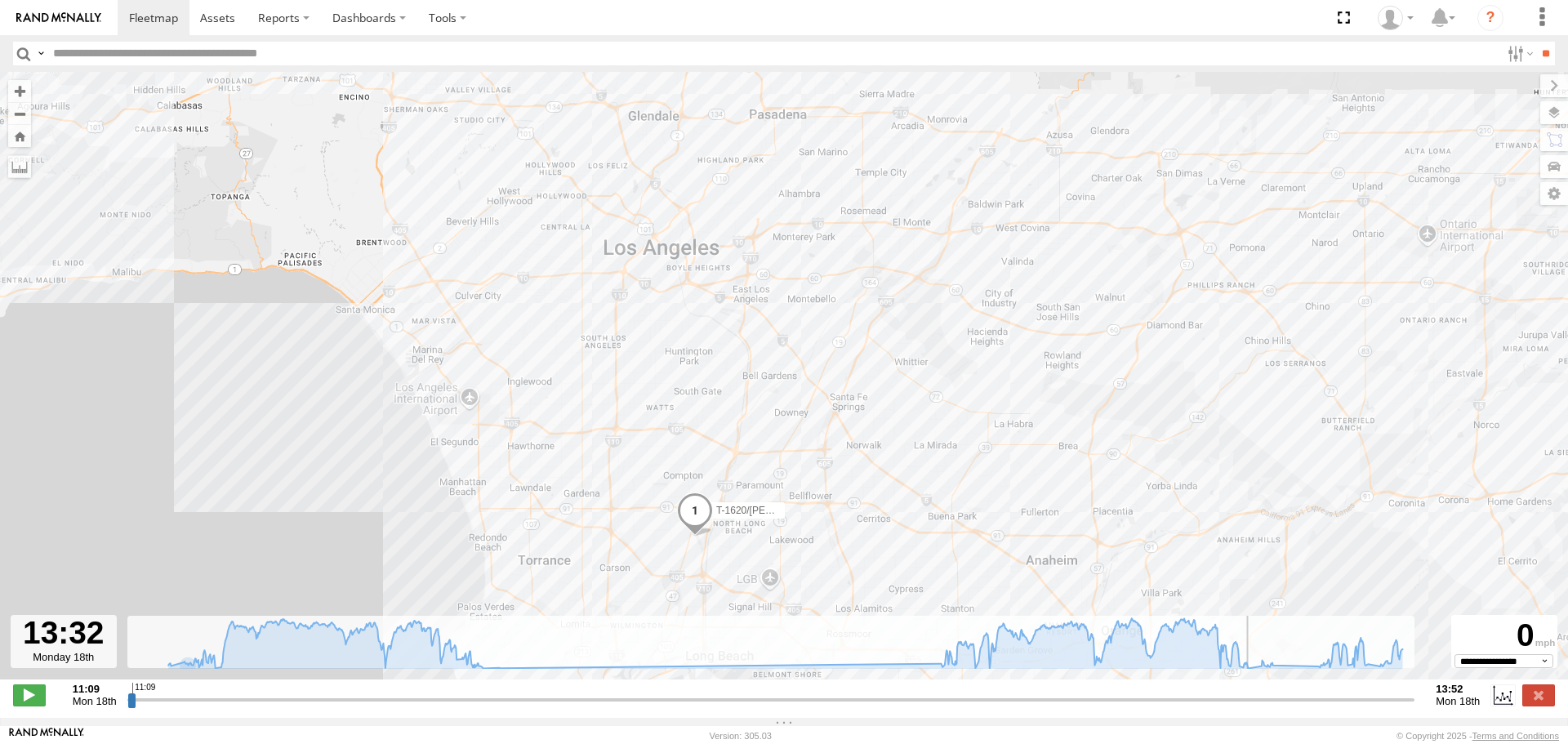
drag, startPoint x: 130, startPoint y: 711, endPoint x: 1255, endPoint y: 622, distance: 1128.5
click at [1255, 692] on input "range" at bounding box center [771, 699] width 1288 height 15
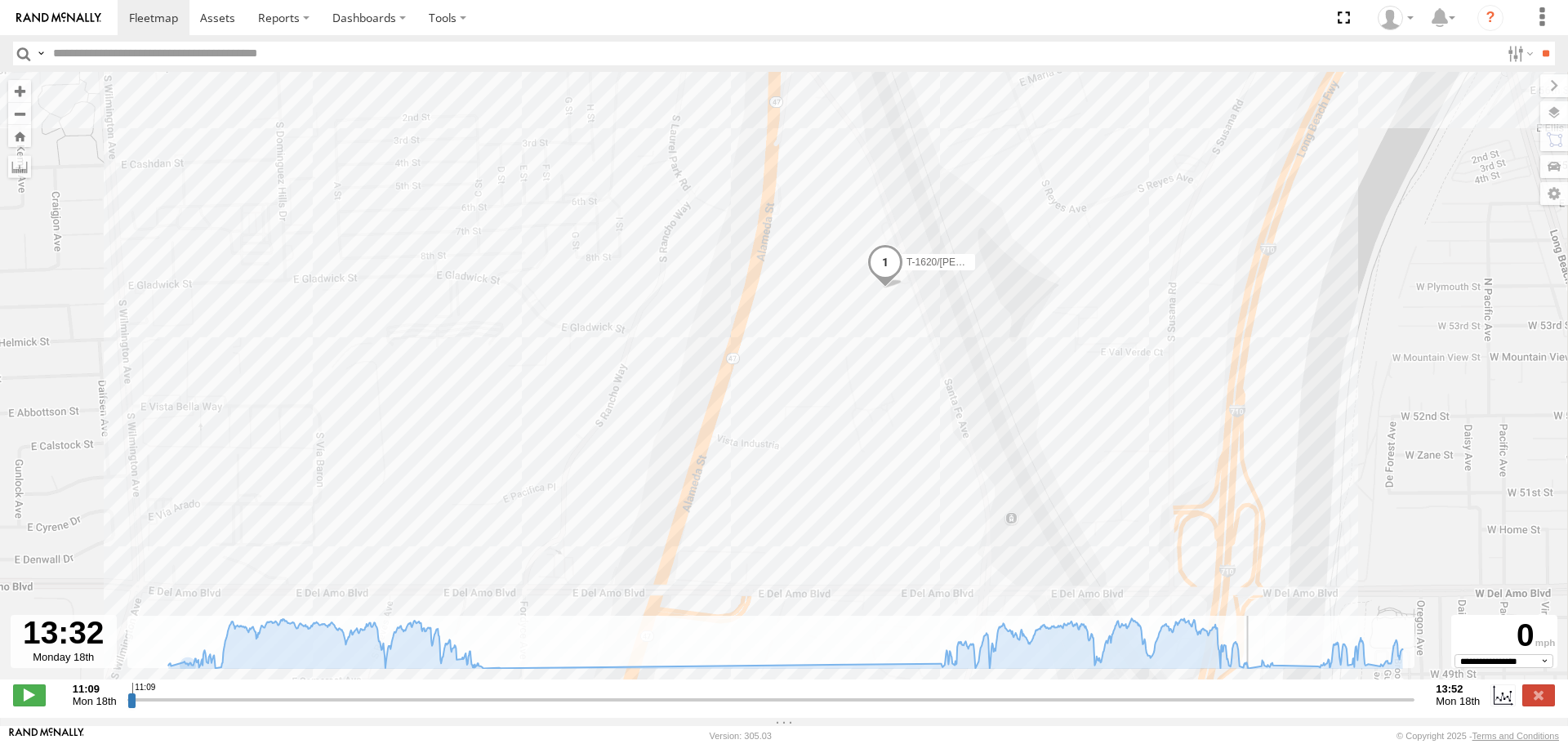
drag, startPoint x: 970, startPoint y: 324, endPoint x: 752, endPoint y: 26, distance: 369.2
click at [706, 0] on html at bounding box center [784, 372] width 1568 height 744
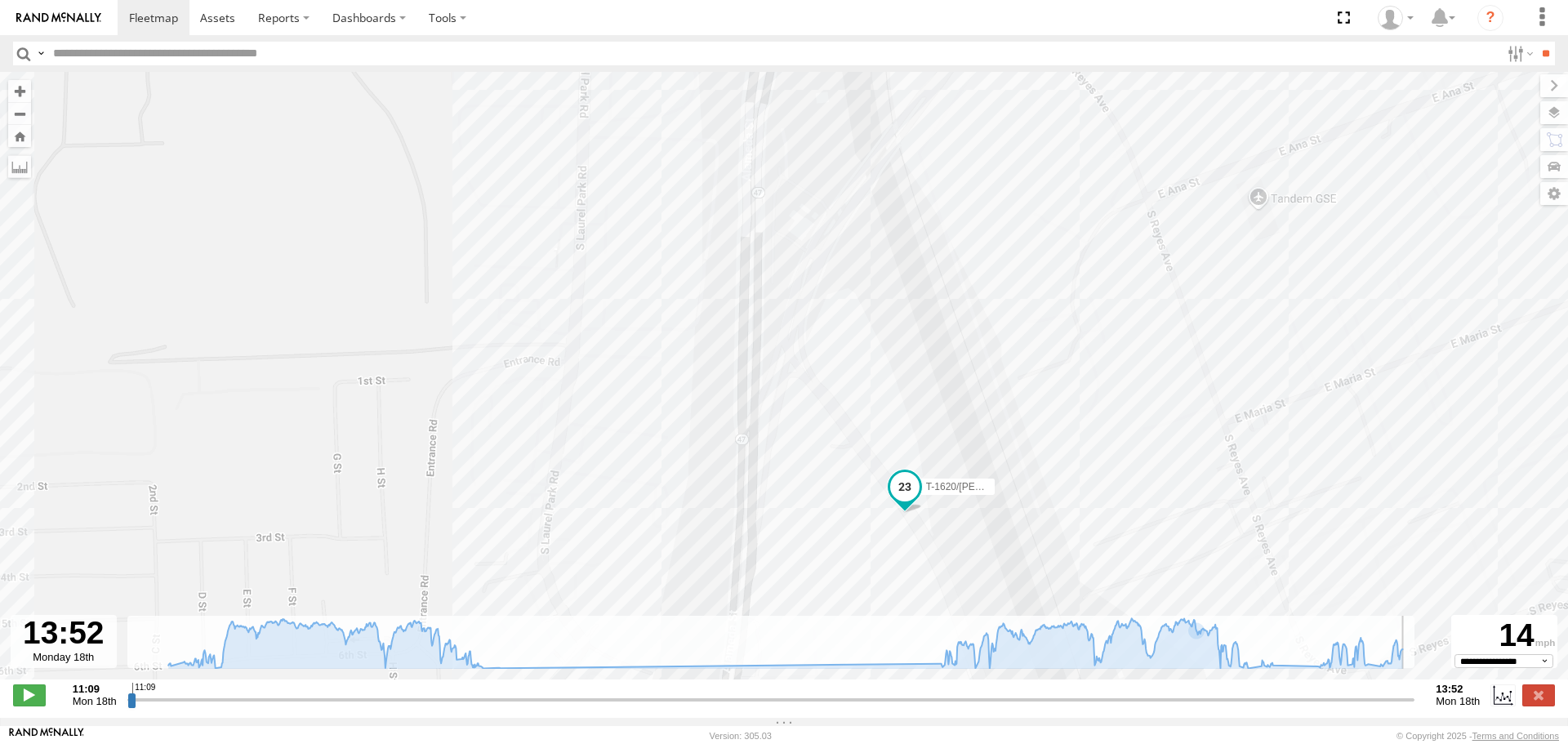
drag, startPoint x: 1257, startPoint y: 706, endPoint x: 1428, endPoint y: 692, distance: 171.6
type input "**********"
click at [1416, 692] on input "range" at bounding box center [771, 699] width 1288 height 15
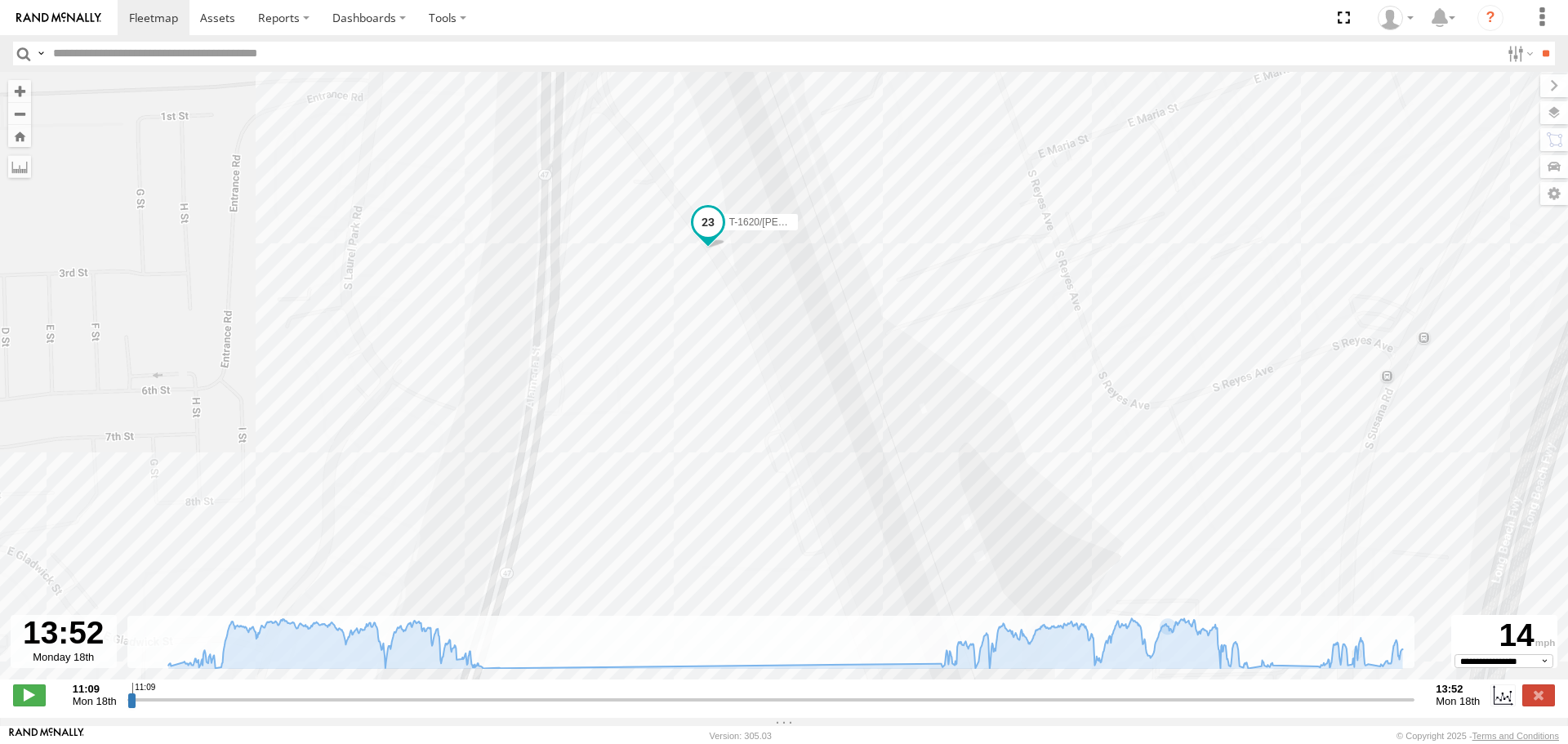
drag, startPoint x: 912, startPoint y: 260, endPoint x: 865, endPoint y: 158, distance: 112.3
click at [865, 158] on div "T-1620/[PERSON_NAME]" at bounding box center [784, 384] width 1568 height 625
click at [748, 219] on span "T-1620/[PERSON_NAME]" at bounding box center [792, 213] width 114 height 11
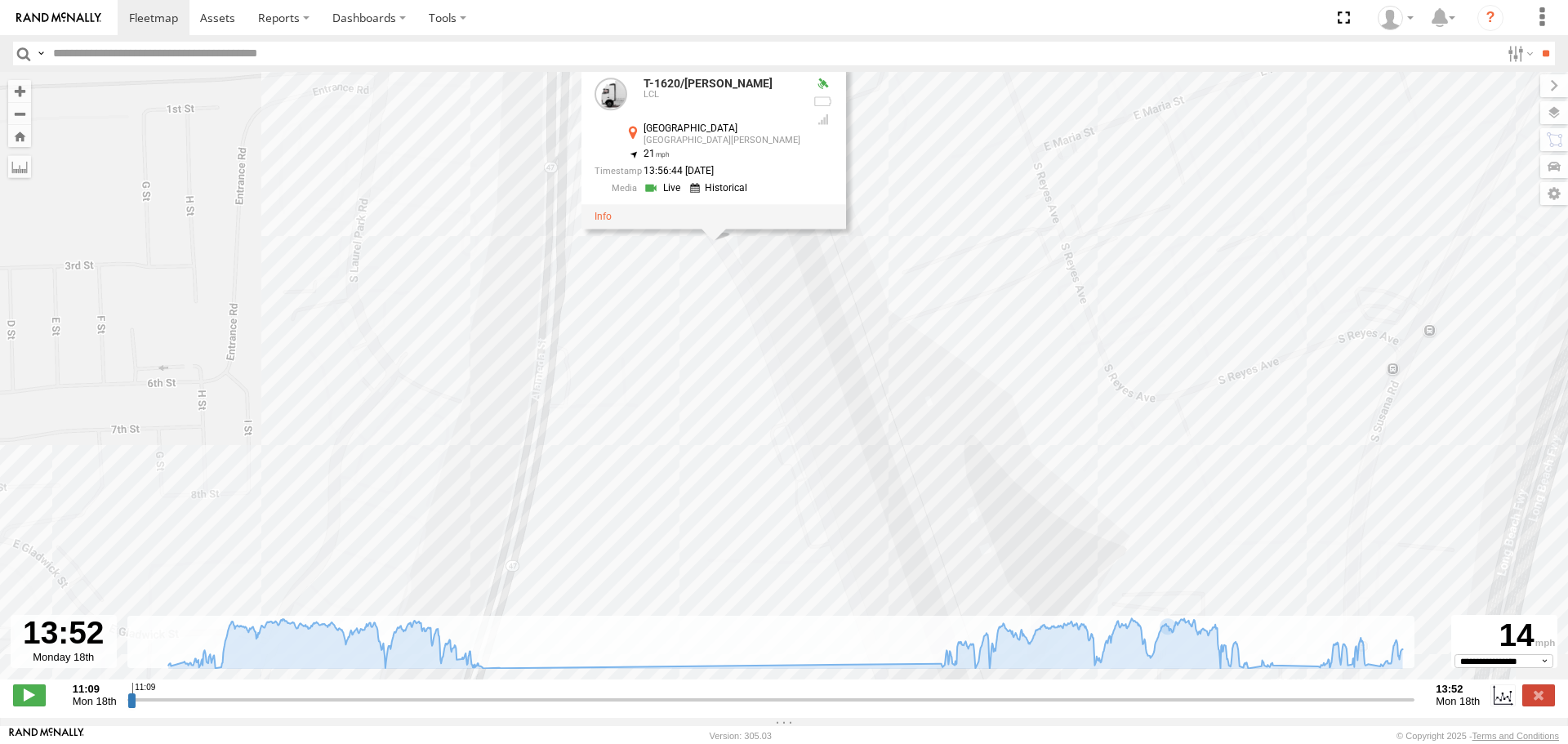
click at [858, 366] on div "T-1620/JONI T-1620/JONI LCL S Alameda St Rancho Dominguez 33.85668 , -118.21519…" at bounding box center [784, 384] width 1568 height 625
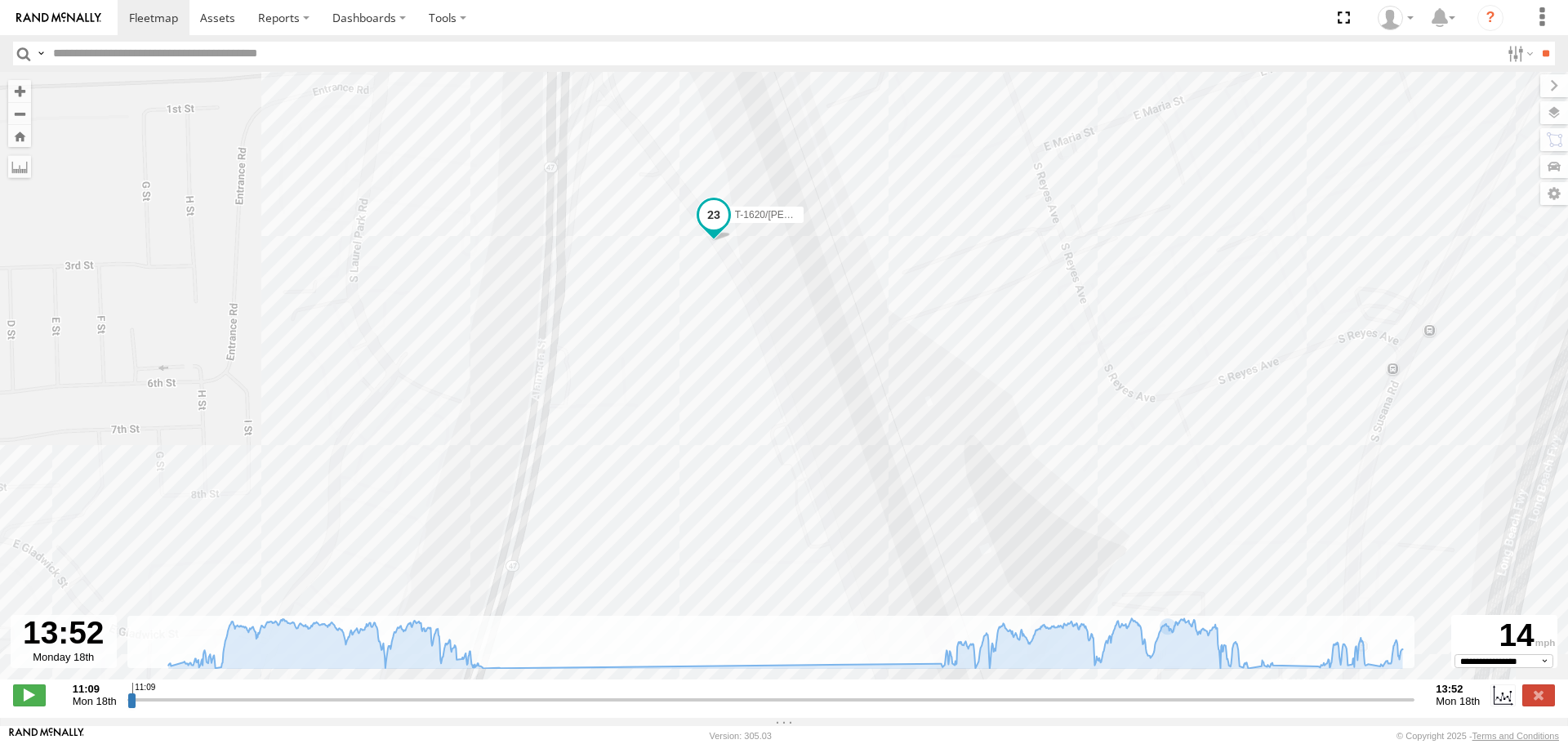
click at [56, 23] on img at bounding box center [58, 17] width 85 height 11
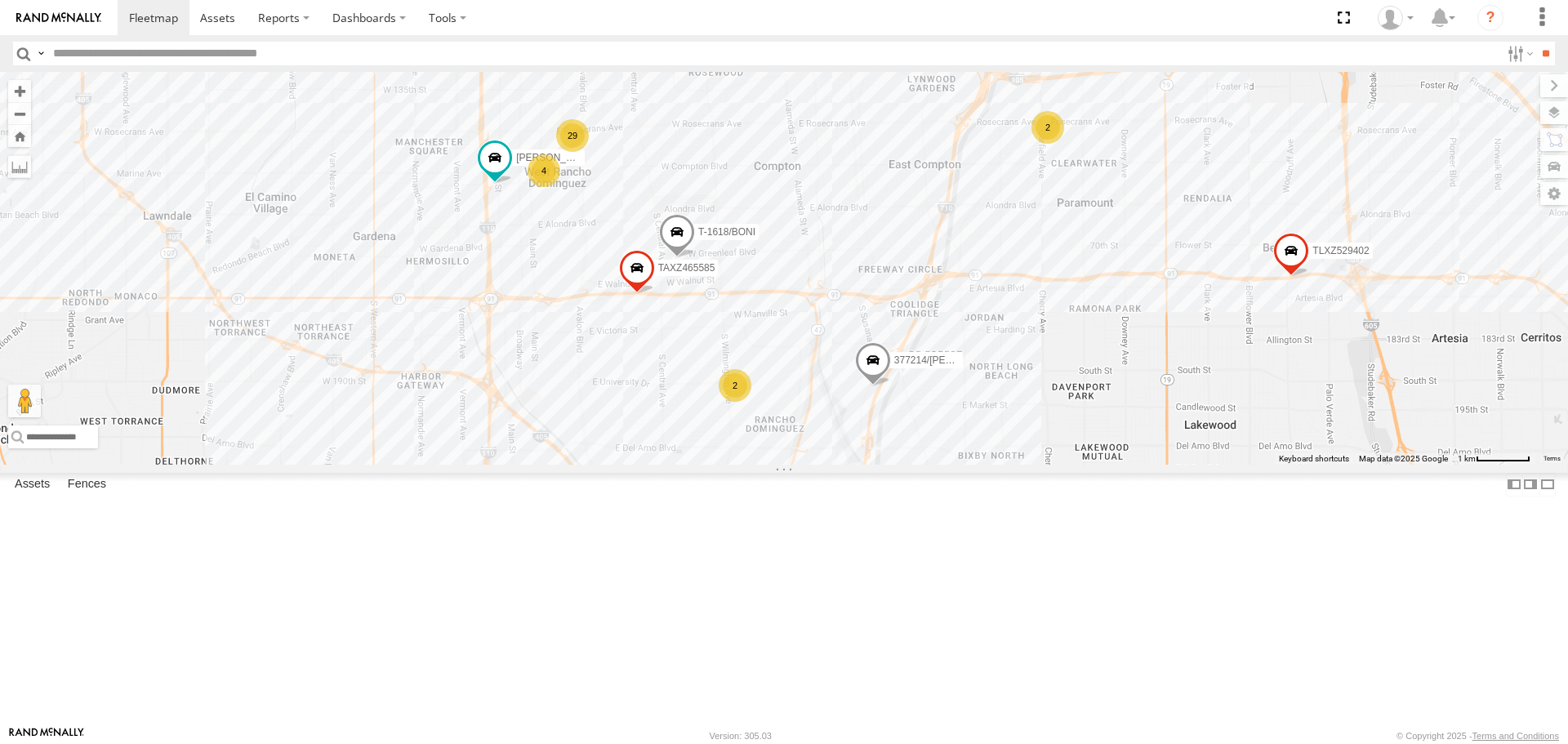
drag, startPoint x: 965, startPoint y: 606, endPoint x: 1064, endPoint y: 443, distance: 190.7
click at [1076, 405] on div "TAXZ467188 KENNY JUSTIN/T-1628 T-1678/ LUIS SLXB163830 29 377214/JOSE SANCHEZ 2…" at bounding box center [784, 268] width 1568 height 392
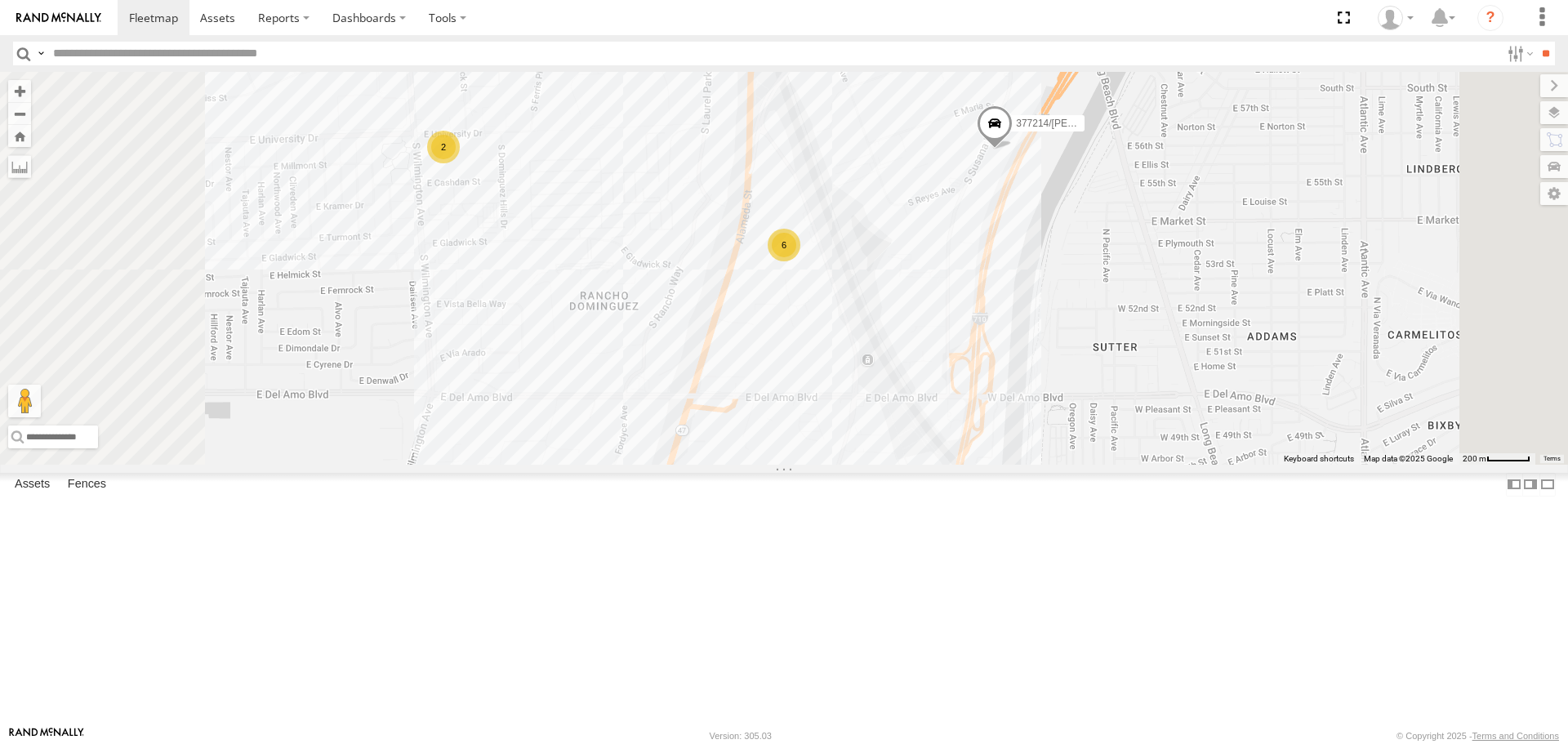
drag, startPoint x: 1080, startPoint y: 667, endPoint x: 1148, endPoint y: 322, distance: 351.6
click at [1171, 297] on div "TAXZ467188 KENNY JUSTIN/T-1628 T-1678/ LUIS SLXB163830 377214/JOSE SANCHEZ TAXZ…" at bounding box center [784, 268] width 1568 height 392
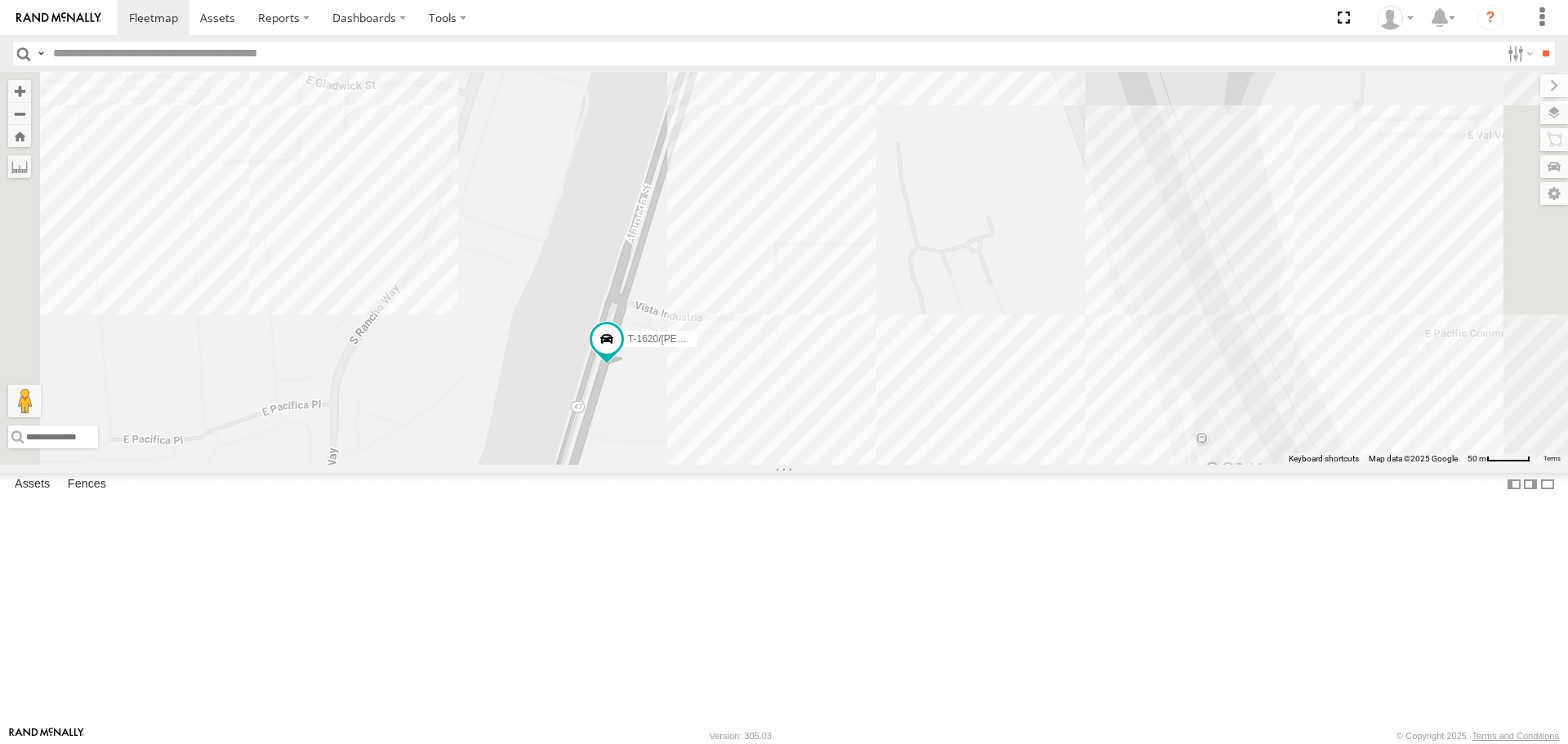
drag, startPoint x: 836, startPoint y: 651, endPoint x: 936, endPoint y: 427, distance: 245.3
click at [936, 427] on div "TAXZ467188 KENNY JUSTIN/T-1628 T-1678/ LUIS SLXB163830 377214/JOSE SANCHEZ TAXZ…" at bounding box center [784, 268] width 1568 height 392
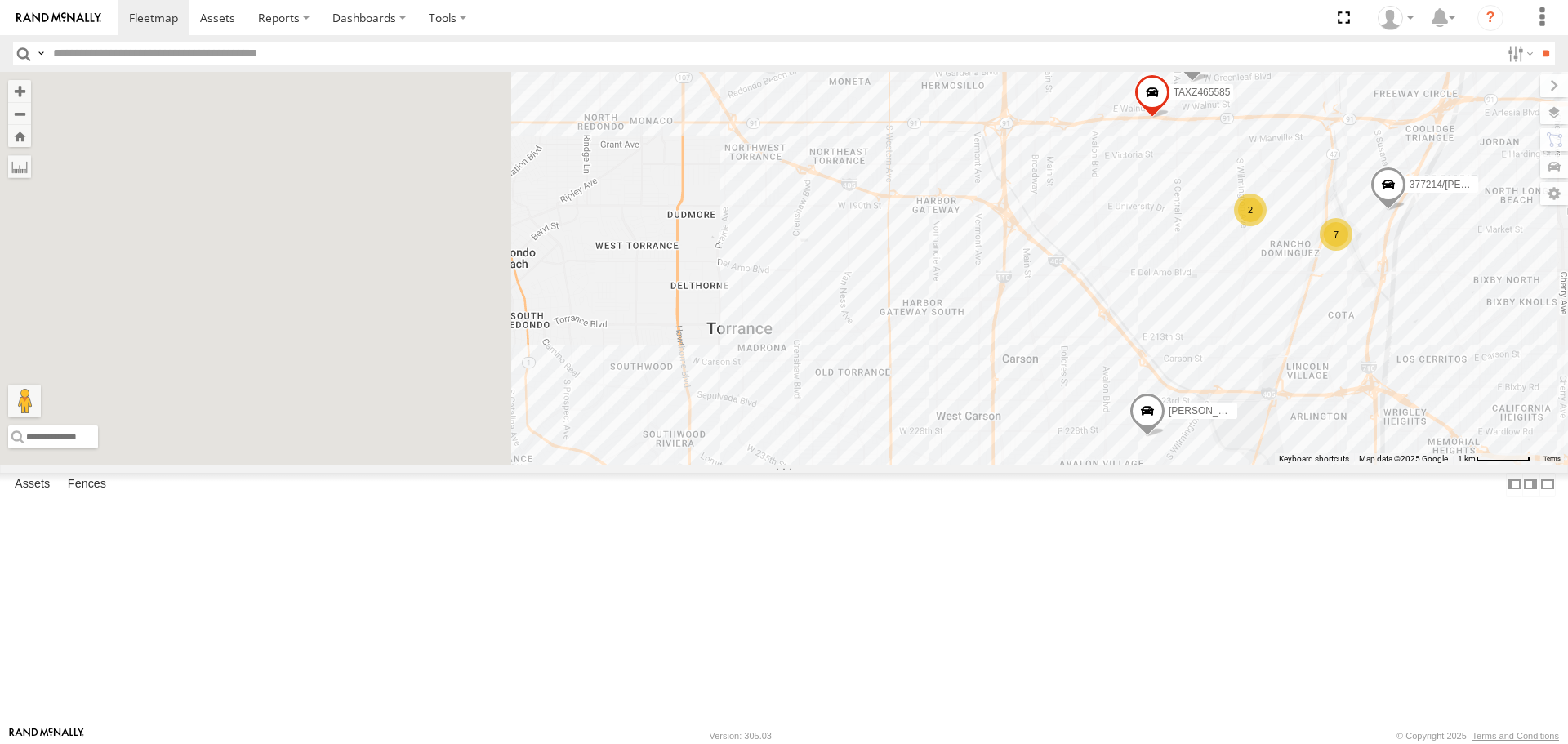
drag, startPoint x: 650, startPoint y: 401, endPoint x: 1320, endPoint y: 290, distance: 679.1
click at [1320, 290] on div "TAXZ467188 KENNY JUSTIN/T-1628 T-1678/ LUIS SLXB163830 377214/JOSE SANCHEZ TAXZ…" at bounding box center [784, 268] width 1568 height 392
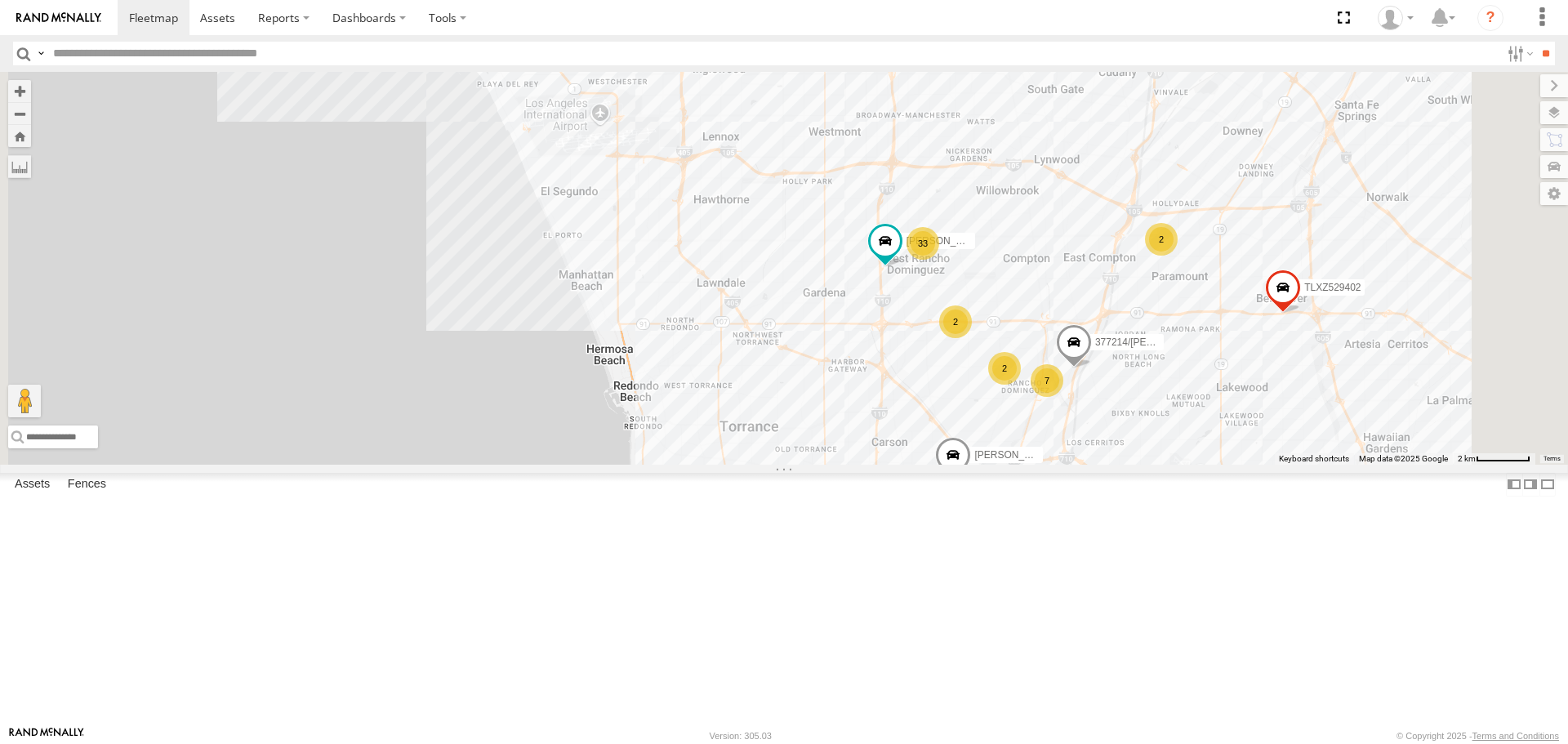
drag, startPoint x: 901, startPoint y: 187, endPoint x: 848, endPoint y: 391, distance: 210.8
click at [848, 391] on div "TAXZ467188 KENNY JUSTIN/T-1628 T-1678/ LUIS SLXB163830 377214/JOSE SANCHEZ GERA…" at bounding box center [784, 268] width 1568 height 392
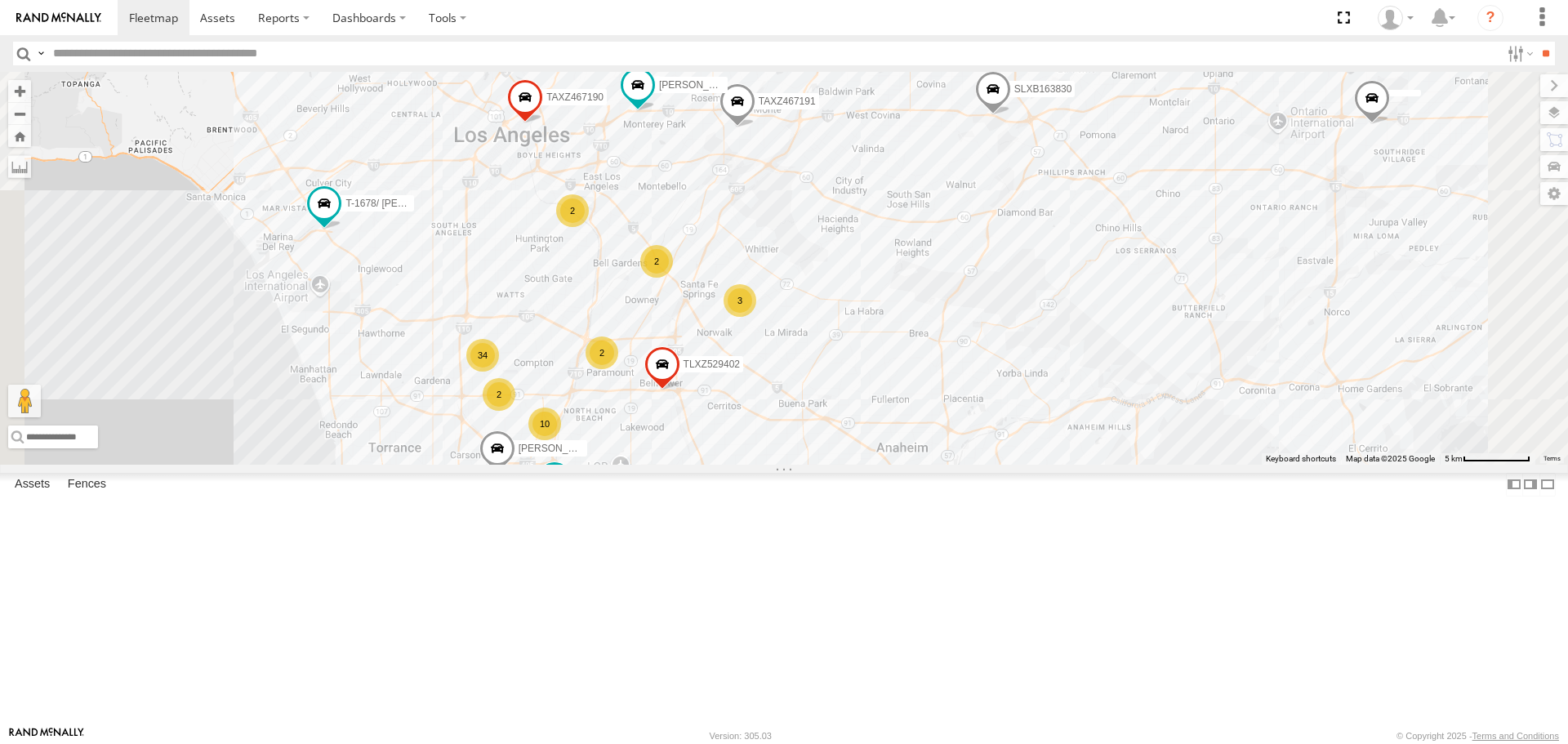
click at [1118, 395] on div "TAXZ467188 KENNY JUSTIN/T-1628 T-1678/ LUIS SLXB163830 2 34 10 SAM/T-1625 LEVER…" at bounding box center [784, 268] width 1568 height 392
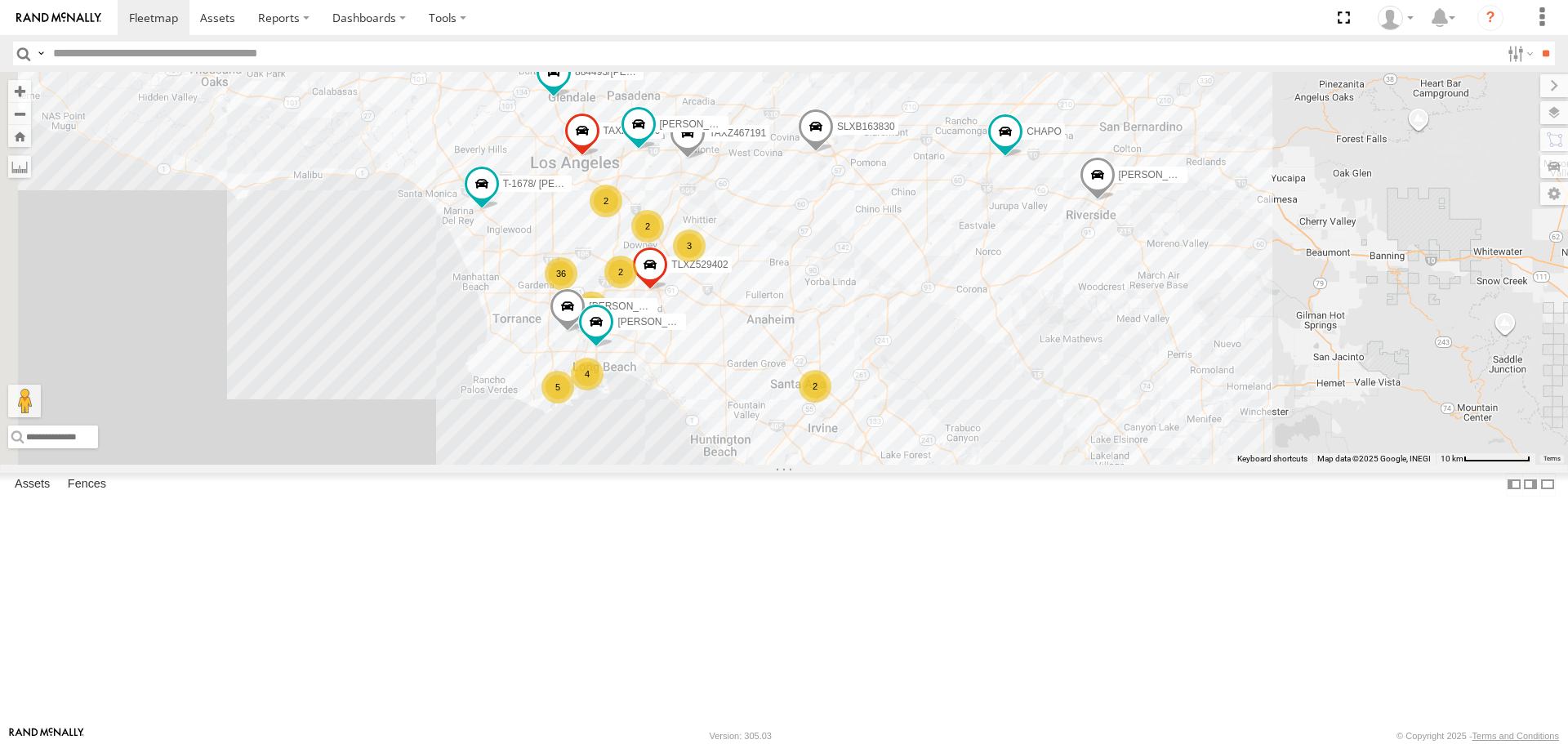
drag, startPoint x: 823, startPoint y: 261, endPoint x: 1061, endPoint y: 429, distance: 291.3
click at [1061, 429] on div "TAXZ467188 KENNY JUSTIN/T-1628 T-1678/ LUIS SLXB163830 884493/RUDYS CHAPO DANTE…" at bounding box center [784, 268] width 1568 height 392
click at [857, 464] on div "TAXZ467188 KENNY JUSTIN/T-1628 T-1678/ LUIS SLXB163830 884493/RUDYS CHAPO DANTE…" at bounding box center [784, 268] width 1568 height 392
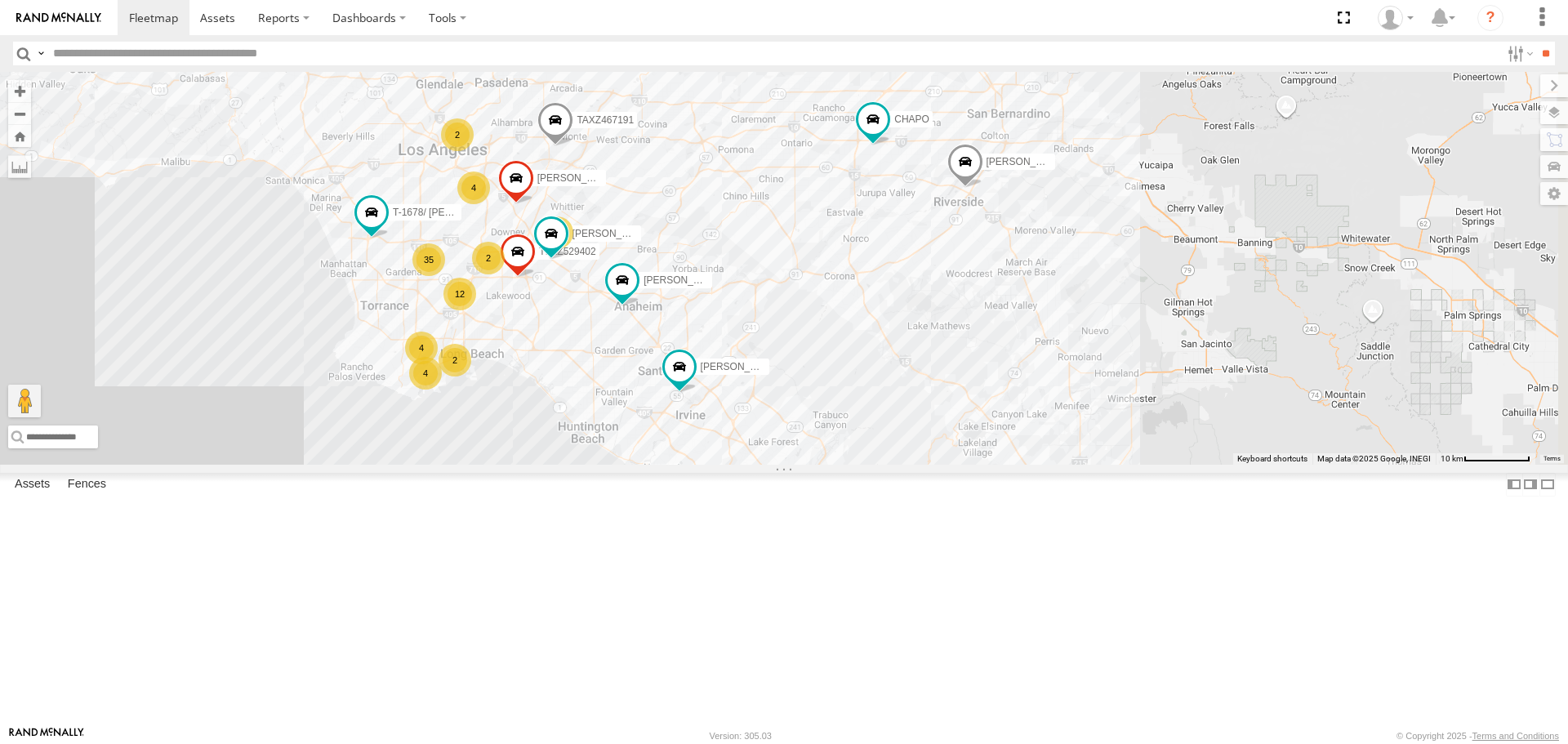
drag, startPoint x: 597, startPoint y: 277, endPoint x: 465, endPoint y: 253, distance: 134.2
click at [465, 253] on div "TAXZ467188 KENNY JUSTIN/T-1628 LUIS CAMPOS TAXZ467191 CARLOS 35 12 LARS/T-1623 …" at bounding box center [784, 268] width 1568 height 392
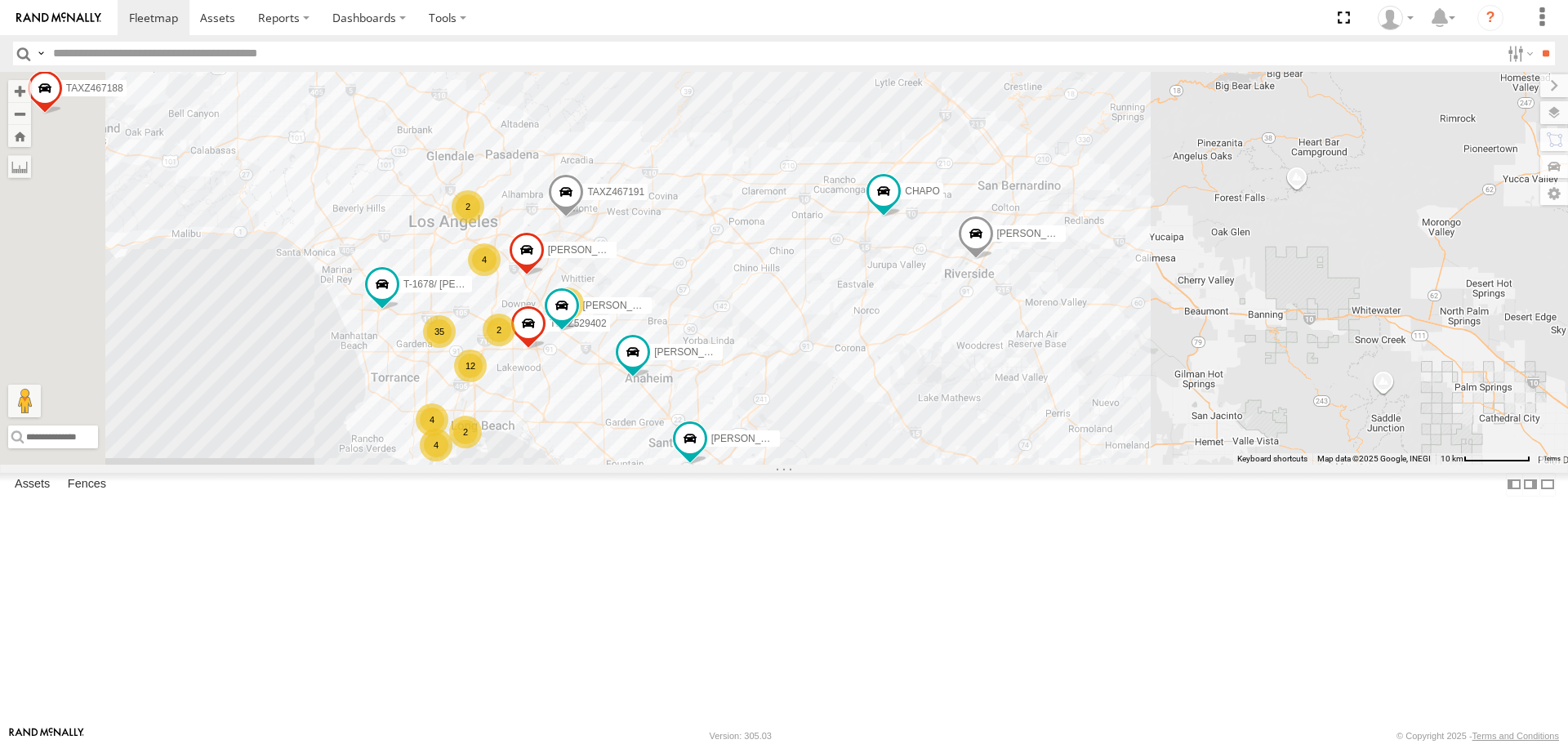
drag, startPoint x: 761, startPoint y: 372, endPoint x: 1029, endPoint y: 353, distance: 268.7
click at [1029, 353] on div "TAXZ467188 KENNY JUSTIN/T-1628 LUIS CAMPOS TAXZ467191 CARLOS LARS/T-1623 CHAPO …" at bounding box center [784, 268] width 1568 height 392
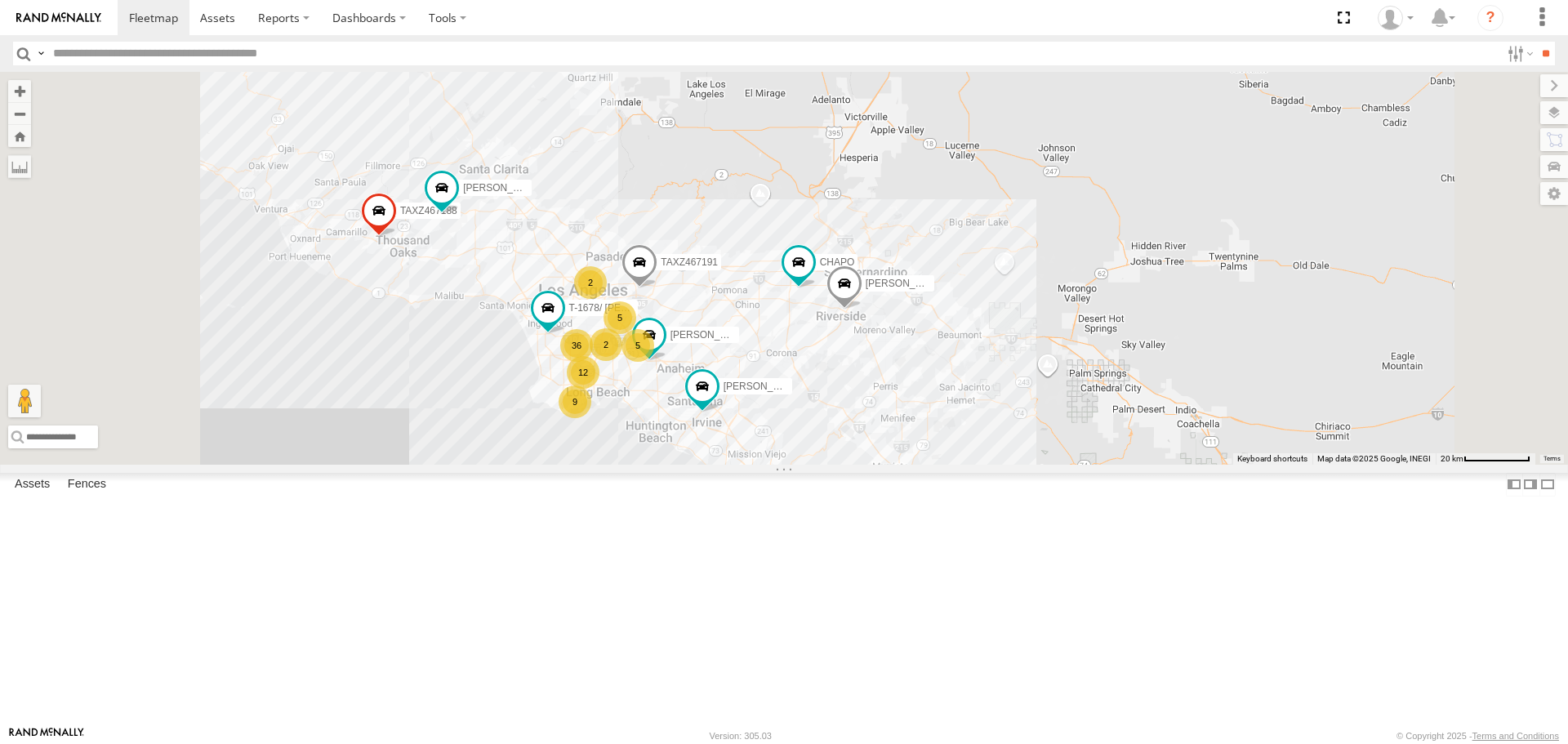
drag, startPoint x: 822, startPoint y: 464, endPoint x: 858, endPoint y: 491, distance: 45.0
click at [654, 362] on div "5" at bounding box center [638, 346] width 33 height 33
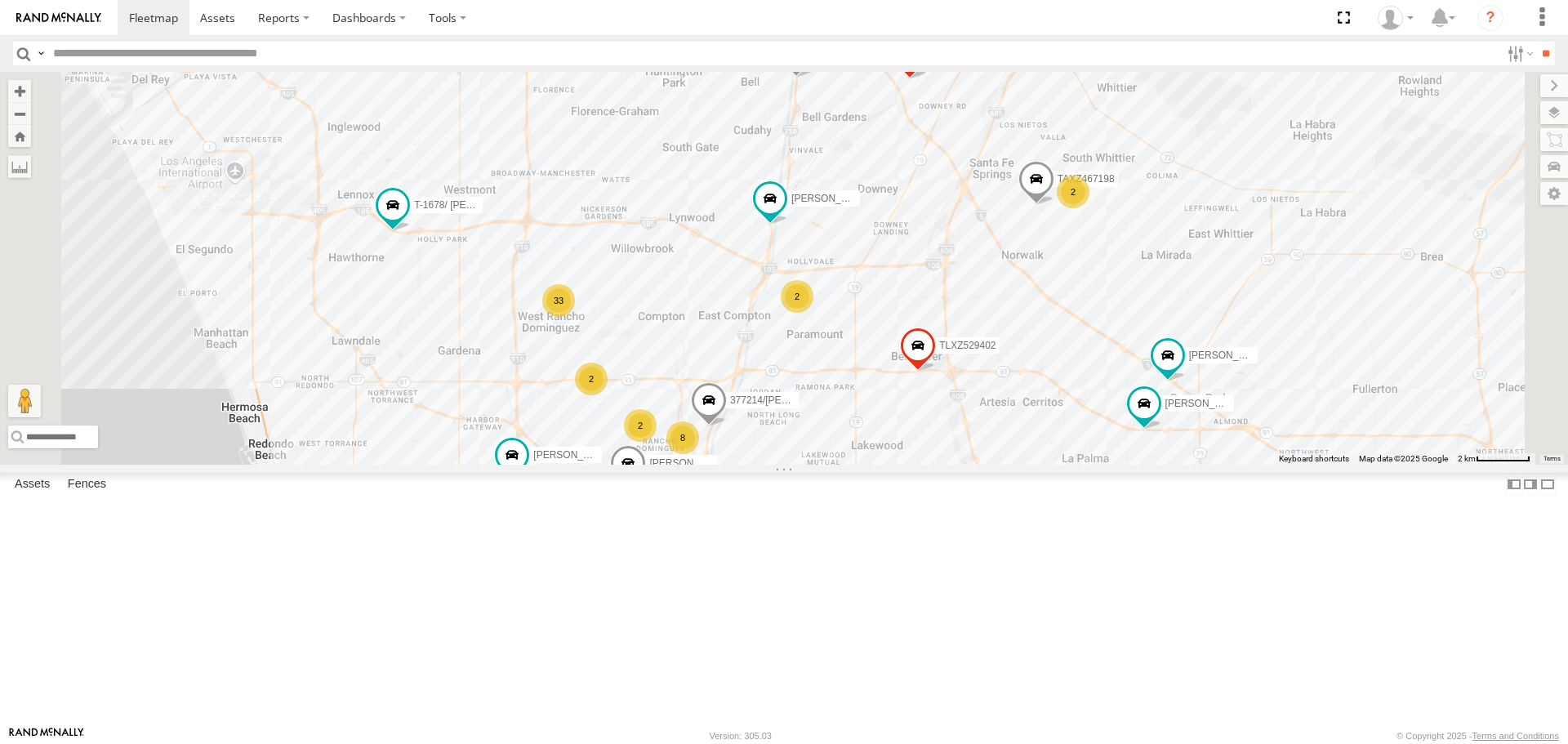
click at [1125, 314] on div "TAXZ467188 KENNY JUSTIN/T-1628 LUIS CAMPOS TAXZ467191 CHAPO T-1678/ LUIS GILDER…" at bounding box center [784, 268] width 1568 height 392
click at [824, 295] on div "TAXZ467188 KENNY JUSTIN/T-1628 LUIS CAMPOS TAXZ467191 CHAPO T-1678/ LUIS GILDER…" at bounding box center [784, 268] width 1568 height 392
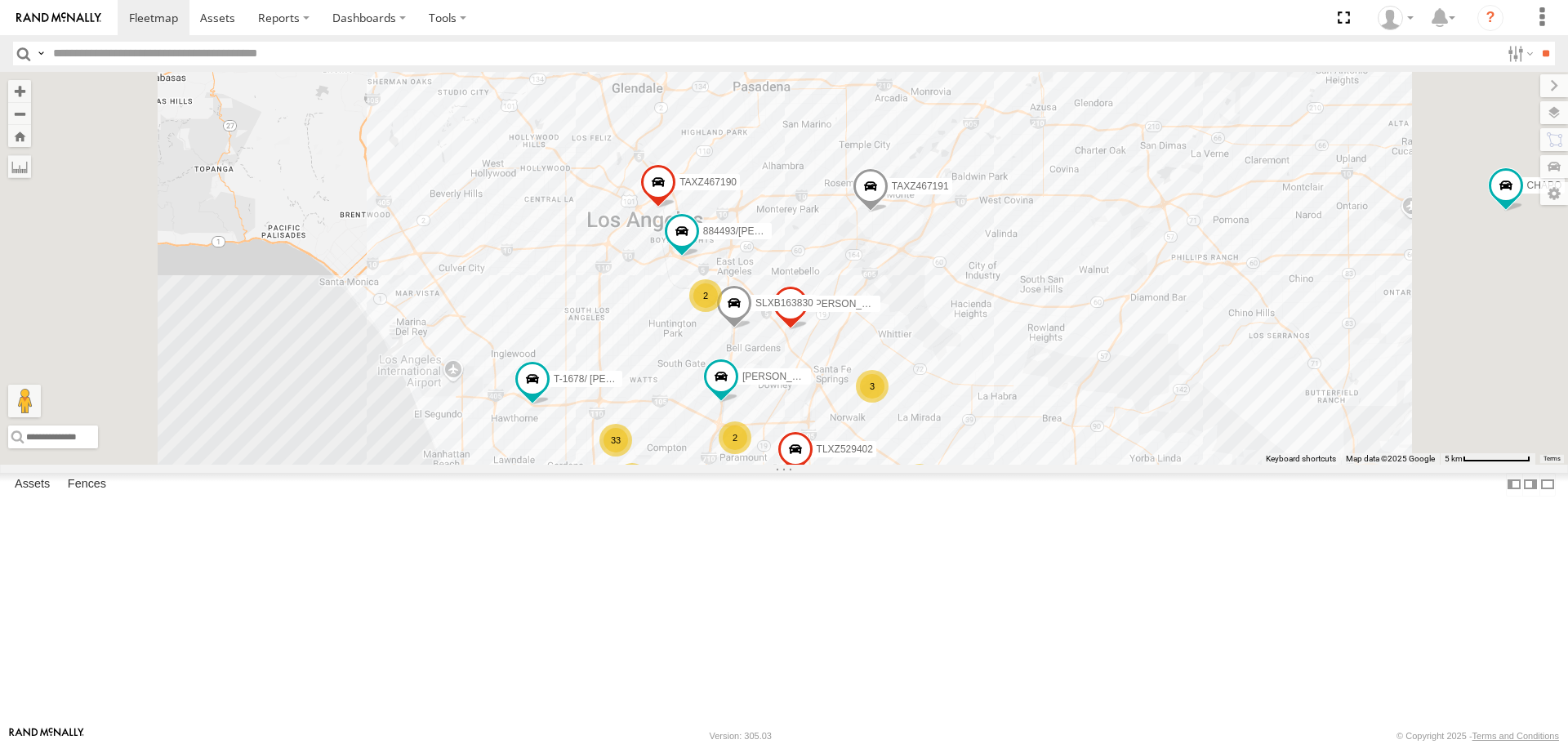
drag, startPoint x: 889, startPoint y: 341, endPoint x: 880, endPoint y: 473, distance: 132.3
click at [880, 464] on div "TAXZ467188 KENNY JUSTIN/T-1628 LUIS CAMPOS TAXZ467191 CHAPO T-1678/ LUIS GILDER…" at bounding box center [784, 268] width 1568 height 392
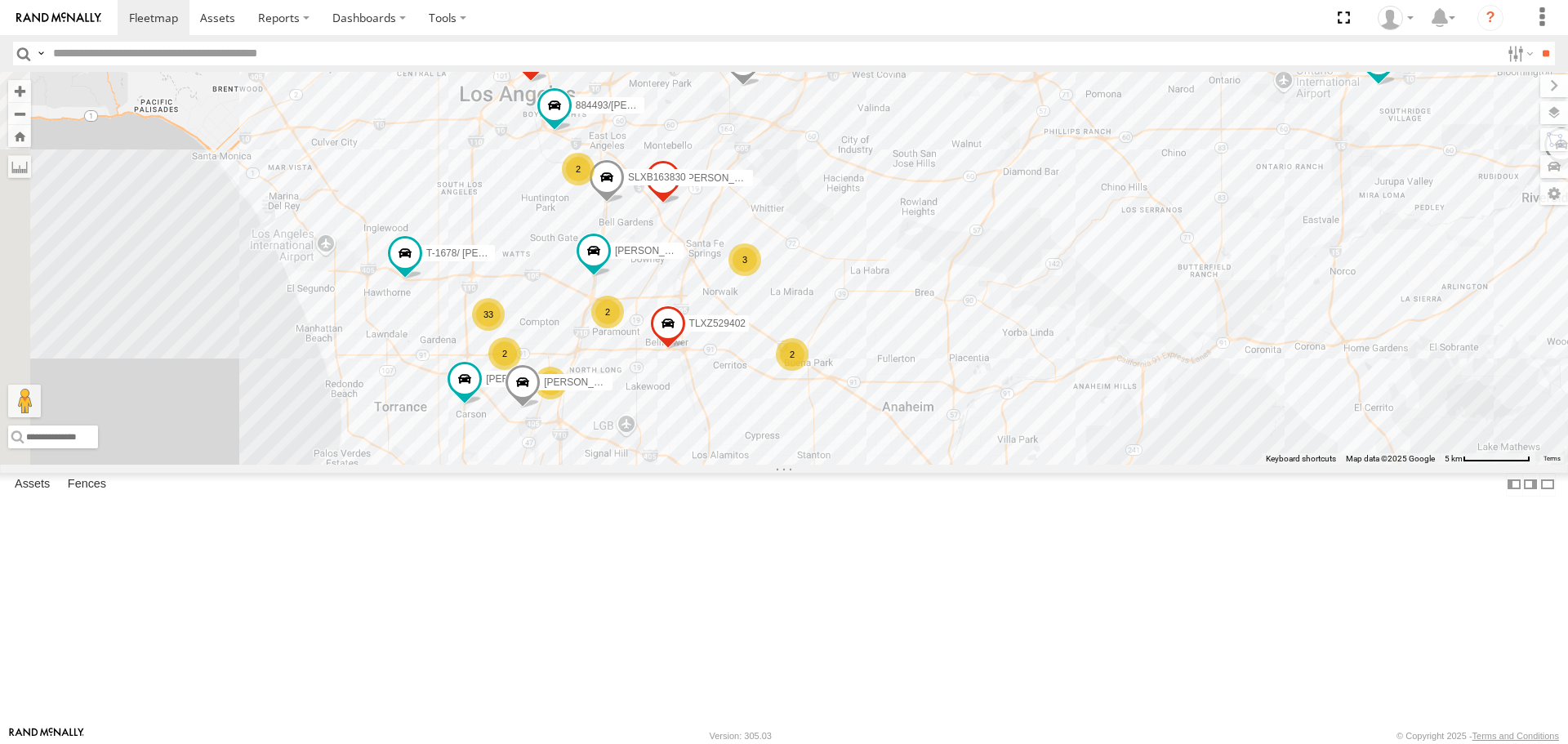
drag, startPoint x: 1364, startPoint y: 445, endPoint x: 1237, endPoint y: 277, distance: 210.6
click at [1291, 285] on div "TAXZ467188 KENNY JUSTIN/T-1628 LUIS CAMPOS TAXZ467191 CHAPO T-1678/ LUIS GILDER…" at bounding box center [784, 268] width 1568 height 392
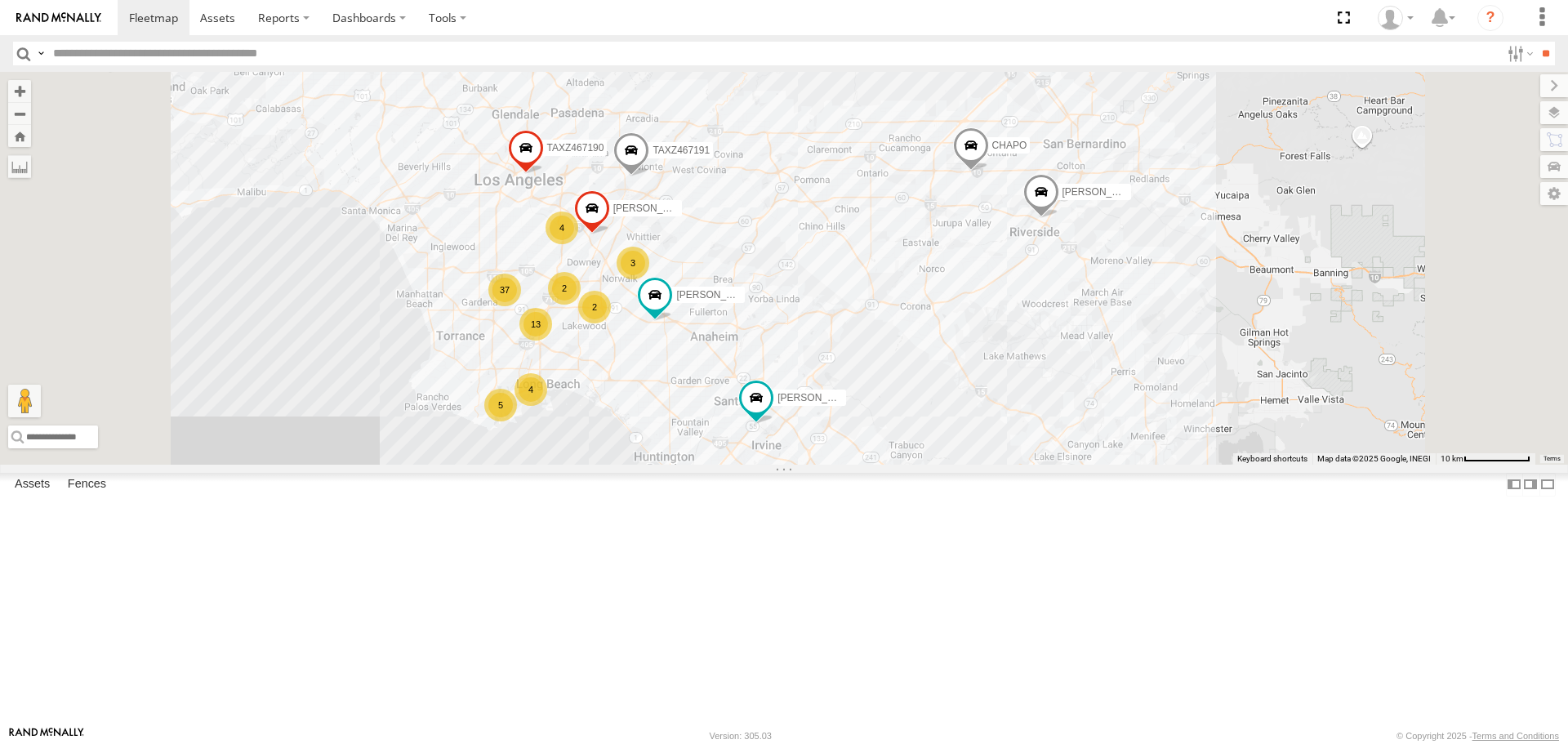
click at [1068, 431] on div "[PERSON_NAME] TAXZ467188 CHAPO [PERSON_NAME] [PERSON_NAME] TAXZ467191 TAXZ46719…" at bounding box center [784, 268] width 1568 height 392
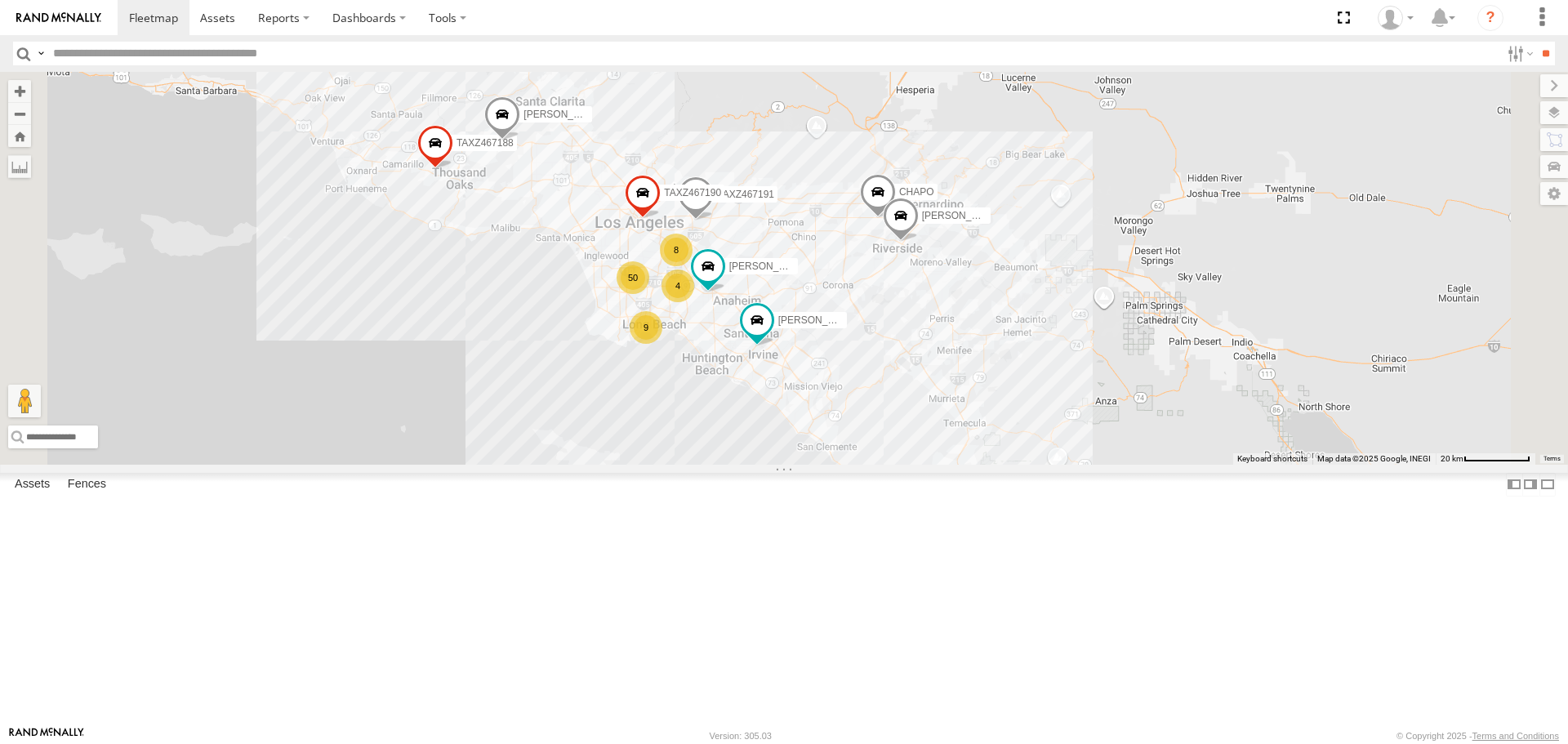
click at [699, 464] on div "[PERSON_NAME] TAXZ467188 CHAPO [PERSON_NAME] [PERSON_NAME] TAXZ467191 TAXZ46719…" at bounding box center [784, 268] width 1568 height 392
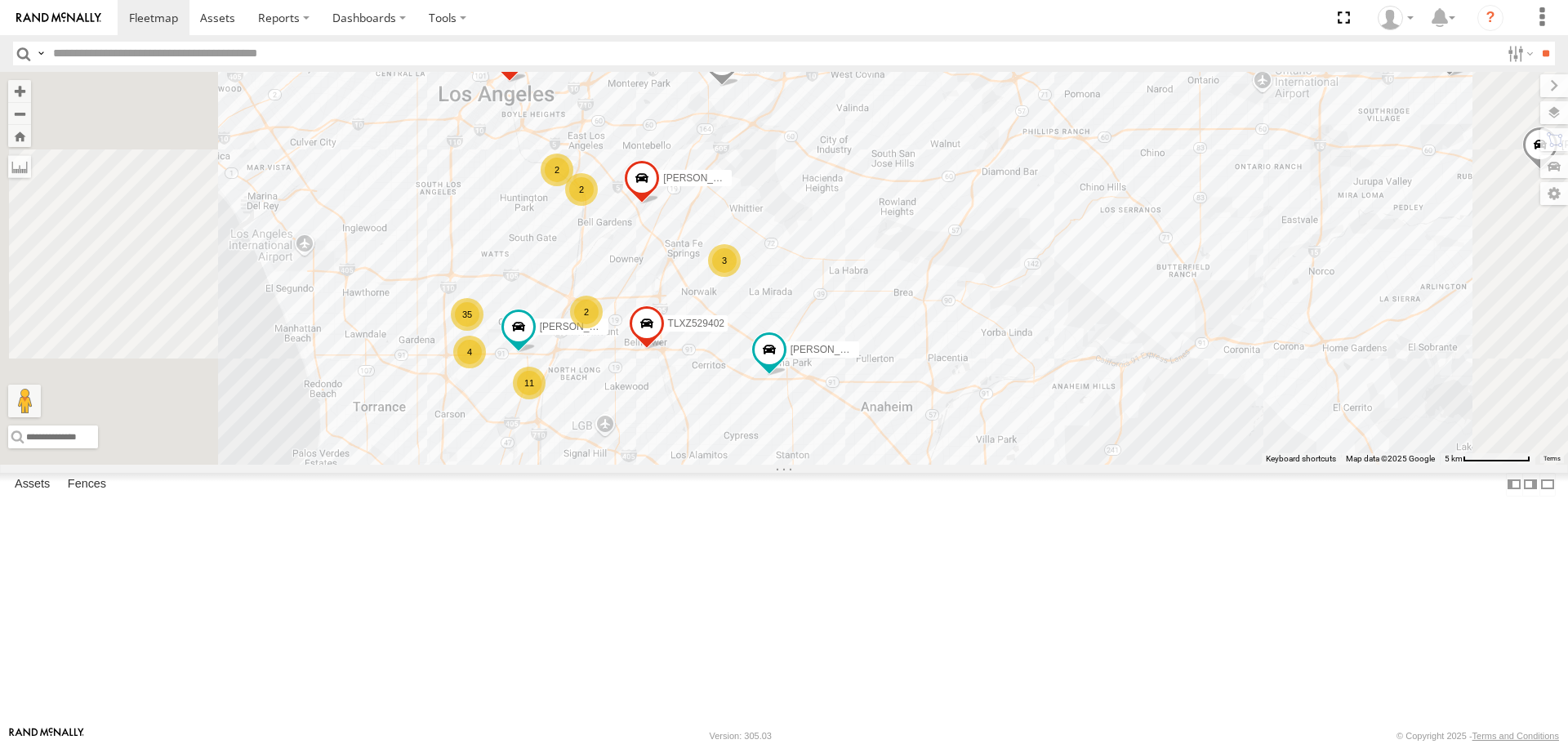
drag, startPoint x: 686, startPoint y: 420, endPoint x: 831, endPoint y: 399, distance: 146.5
click at [831, 399] on div "[PERSON_NAME] TAXZ467188 CHAPO [PERSON_NAME] [PERSON_NAME] TAXZ467191 TAXZ46719…" at bounding box center [784, 268] width 1568 height 392
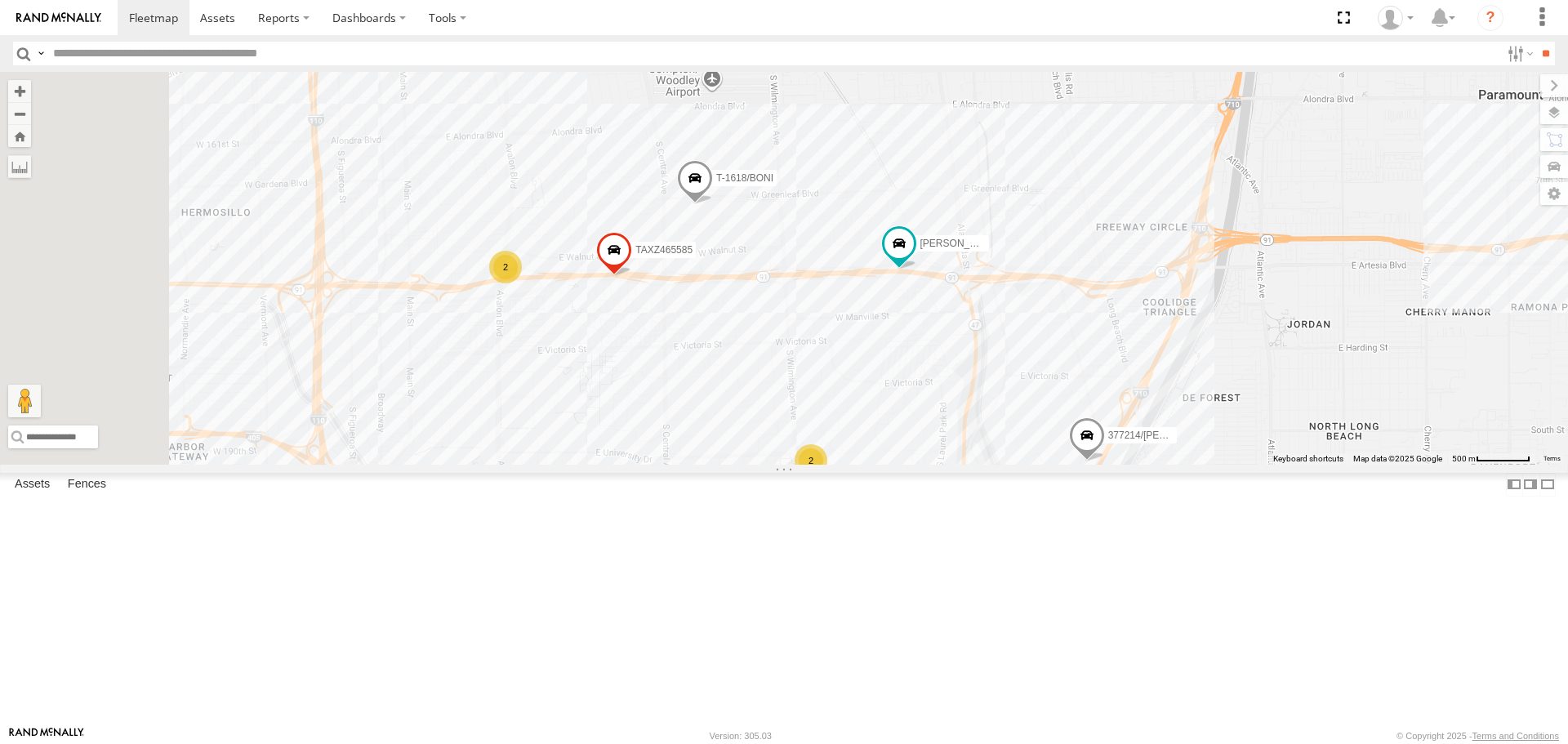
drag, startPoint x: 673, startPoint y: 386, endPoint x: 1120, endPoint y: 558, distance: 478.9
click at [1119, 464] on div "[PERSON_NAME] TAXZ467188 CHAPO [PERSON_NAME] [PERSON_NAME] TAXZ467191 TAXZ46719…" at bounding box center [784, 268] width 1568 height 392
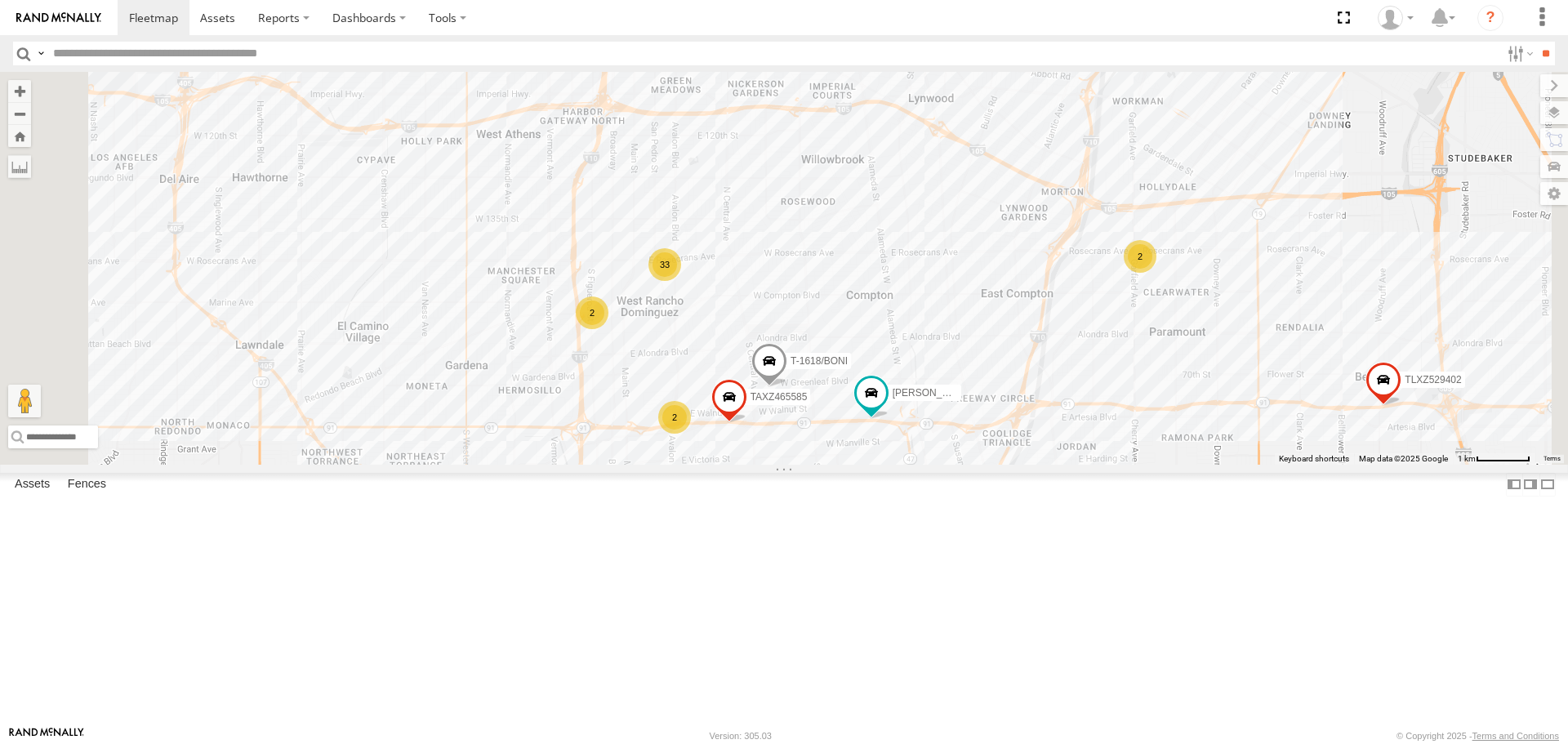
drag, startPoint x: 998, startPoint y: 550, endPoint x: 1040, endPoint y: 374, distance: 180.9
click at [1040, 374] on div "[PERSON_NAME] TAXZ467188 CHAPO [PERSON_NAME] [PERSON_NAME] TAXZ467191 TAXZ46719…" at bounding box center [784, 268] width 1568 height 392
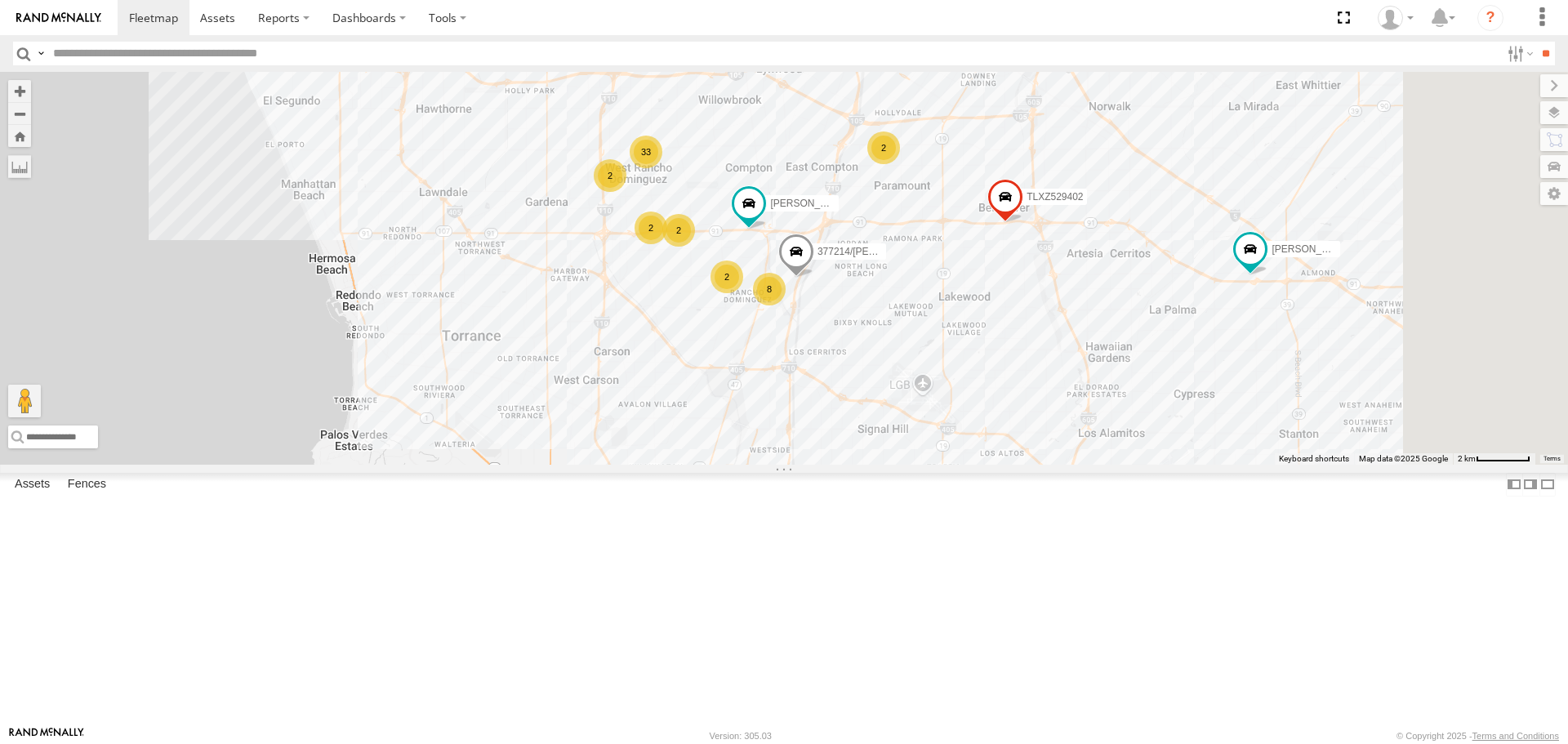
drag, startPoint x: 1179, startPoint y: 626, endPoint x: 1084, endPoint y: 485, distance: 170.0
click at [1084, 464] on div "[PERSON_NAME] TAXZ467188 CHAPO [PERSON_NAME] [PERSON_NAME] TAXZ467191 TAXZ46719…" at bounding box center [784, 268] width 1568 height 392
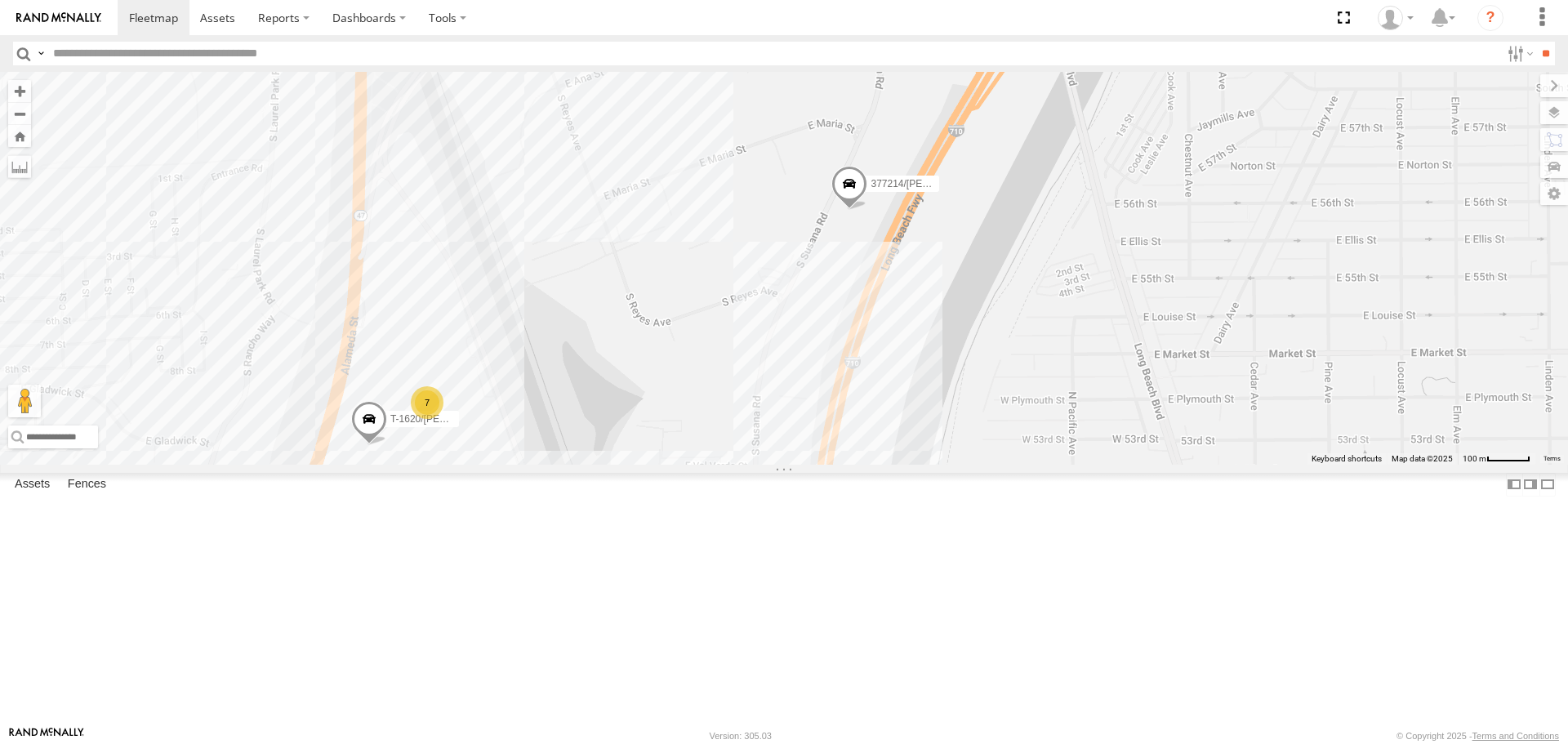
drag, startPoint x: 1150, startPoint y: 531, endPoint x: 782, endPoint y: 480, distance: 371.5
click at [782, 464] on div "[PERSON_NAME] TAXZ467188 CHAPO [PERSON_NAME] [PERSON_NAME] TAXZ467191 TAXZ46719…" at bounding box center [784, 268] width 1568 height 392
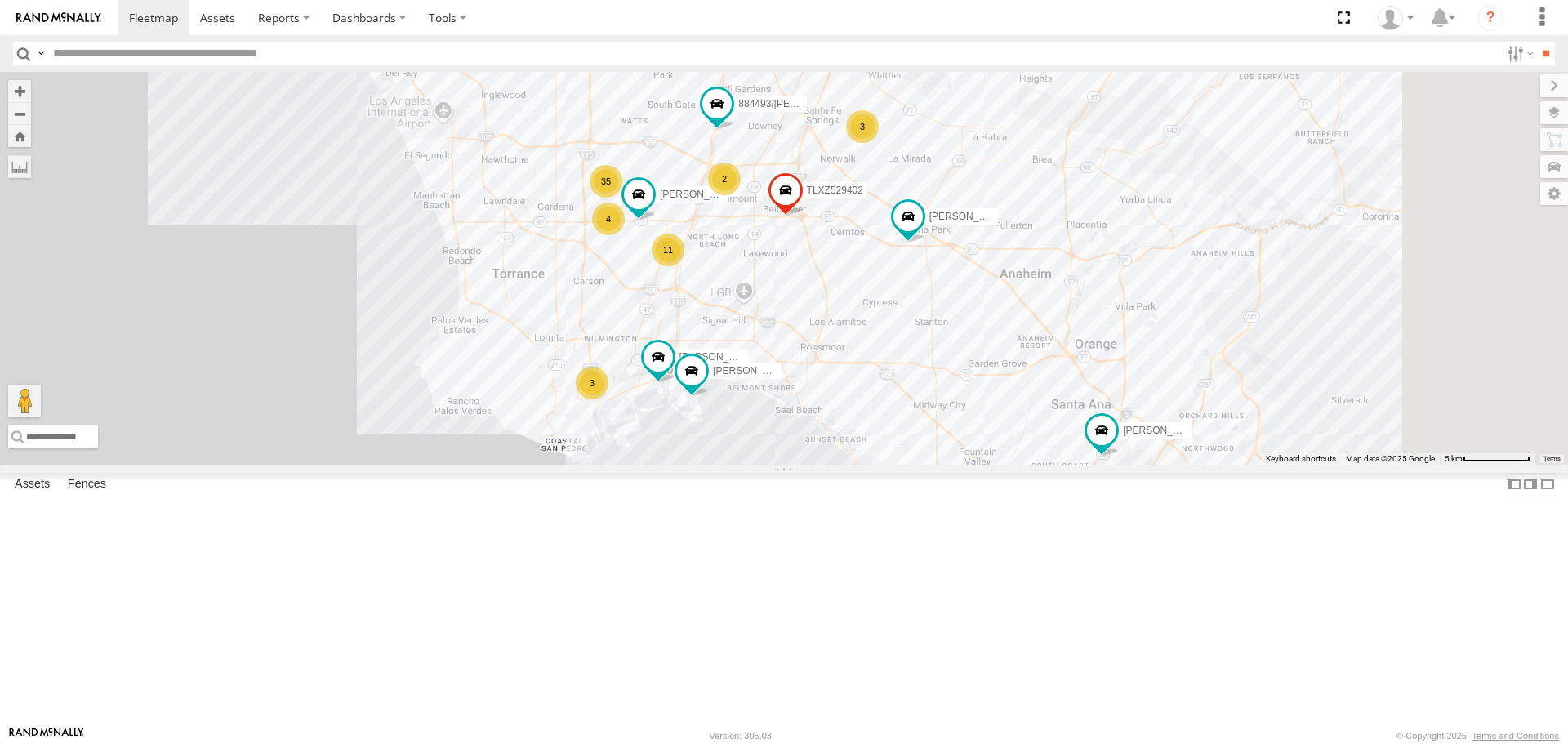
drag, startPoint x: 1048, startPoint y: 682, endPoint x: 942, endPoint y: 449, distance: 256.0
click at [942, 449] on div "[PERSON_NAME] TAXZ467188 CHAPO [PERSON_NAME] [PERSON_NAME] TAXZ467191 TAXZ46719…" at bounding box center [784, 268] width 1568 height 392
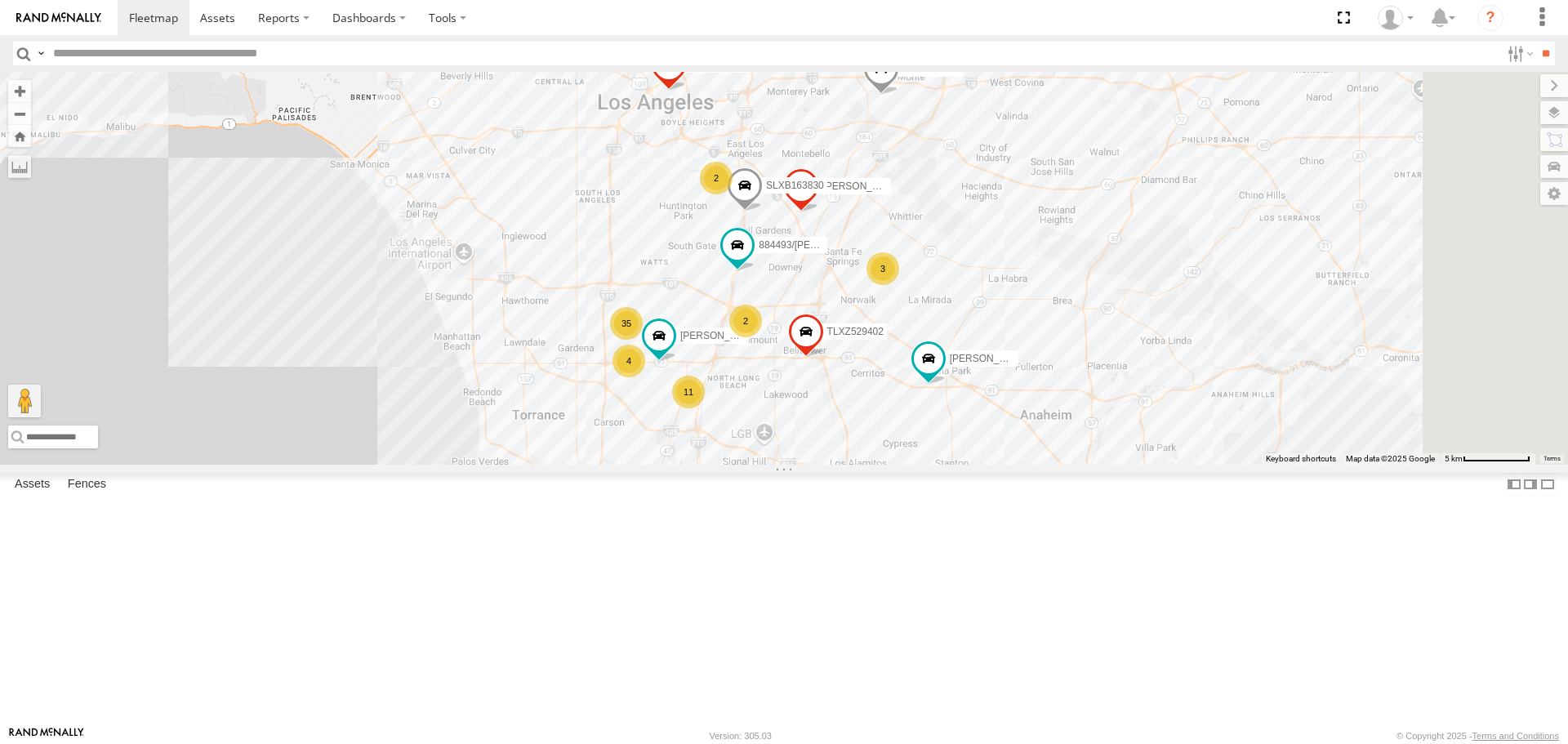
drag, startPoint x: 989, startPoint y: 410, endPoint x: 1001, endPoint y: 540, distance: 130.6
click at [1001, 464] on div "[PERSON_NAME] TAXZ467188 CHAPO [PERSON_NAME] [PERSON_NAME] TAXZ467191 TAXZ46719…" at bounding box center [784, 268] width 1568 height 392
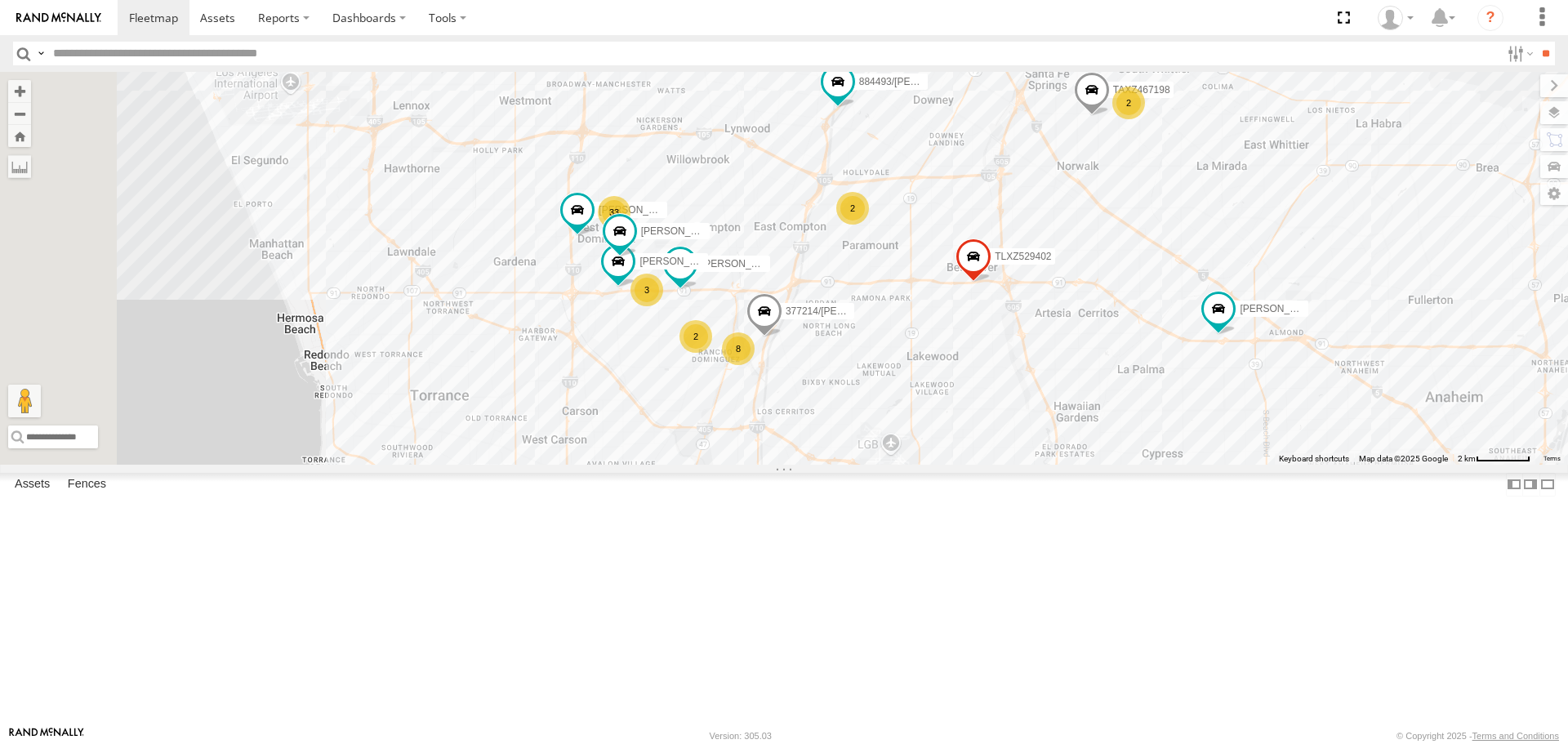
drag, startPoint x: 932, startPoint y: 504, endPoint x: 1069, endPoint y: 467, distance: 141.9
click at [1069, 464] on div "[PERSON_NAME] TAXZ467188 CHAPO [PERSON_NAME] [PERSON_NAME] TAXZ467191 TAXZ46719…" at bounding box center [784, 268] width 1568 height 392
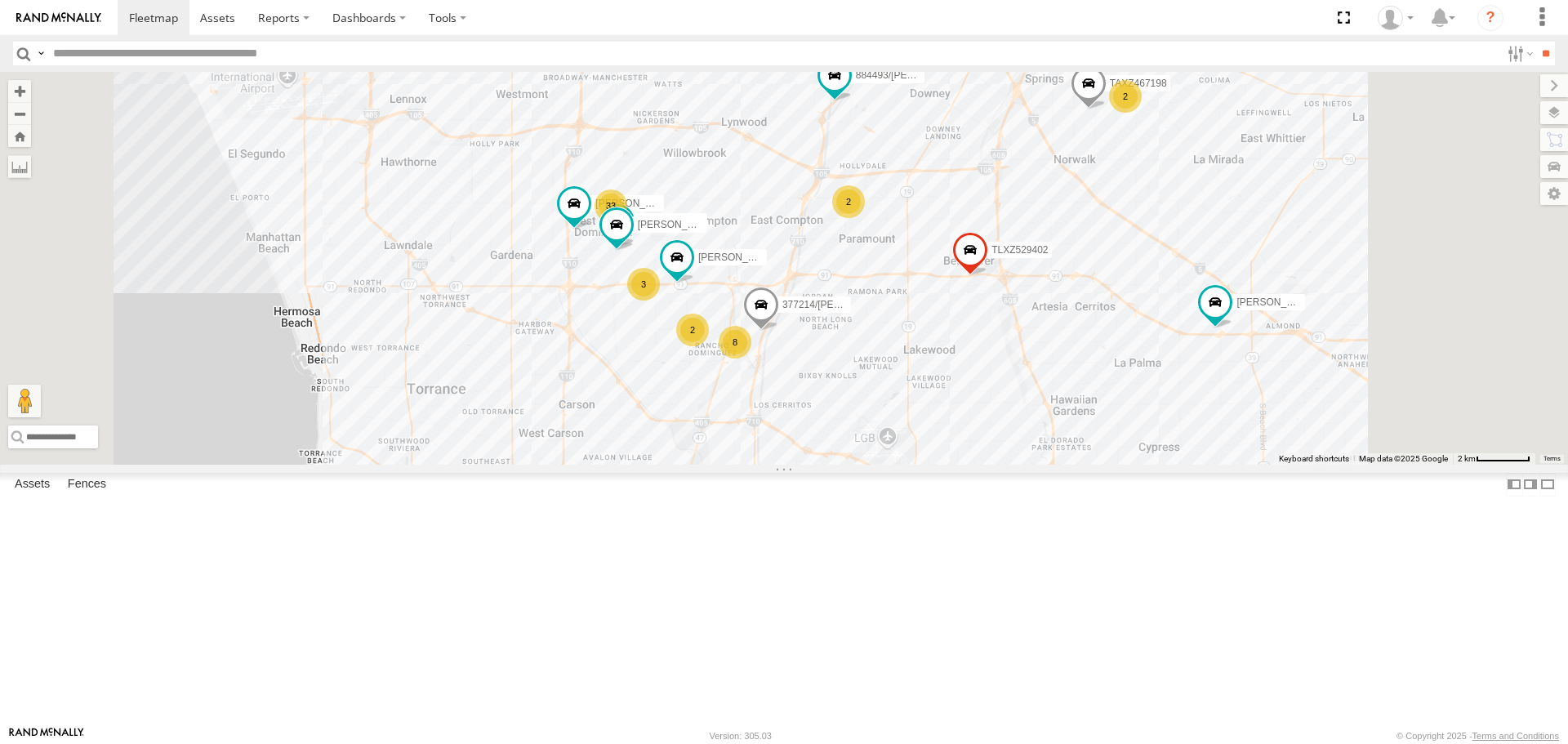
click at [1125, 464] on div "[PERSON_NAME] TAXZ467188 CHAPO [PERSON_NAME] [PERSON_NAME] TAXZ467191 TAXZ46719…" at bounding box center [784, 268] width 1568 height 392
click at [976, 323] on div "[PERSON_NAME] TAXZ467188 CHAPO [PERSON_NAME] [PERSON_NAME] TAXZ467191 TAXZ46719…" at bounding box center [784, 268] width 1568 height 392
click at [1171, 280] on div "[PERSON_NAME] TAXZ467188 CHAPO [PERSON_NAME] [PERSON_NAME] TAXZ467191 TAXZ46719…" at bounding box center [784, 268] width 1568 height 392
